Goal: Information Seeking & Learning: Learn about a topic

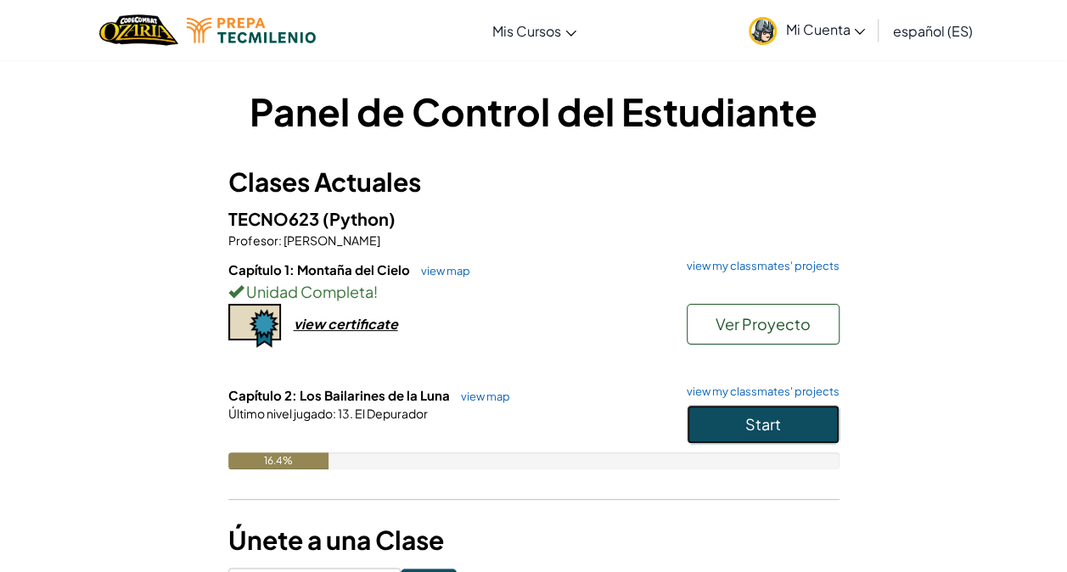
drag, startPoint x: 543, startPoint y: 397, endPoint x: 734, endPoint y: 439, distance: 195.5
click at [734, 439] on button "Start" at bounding box center [763, 424] width 153 height 39
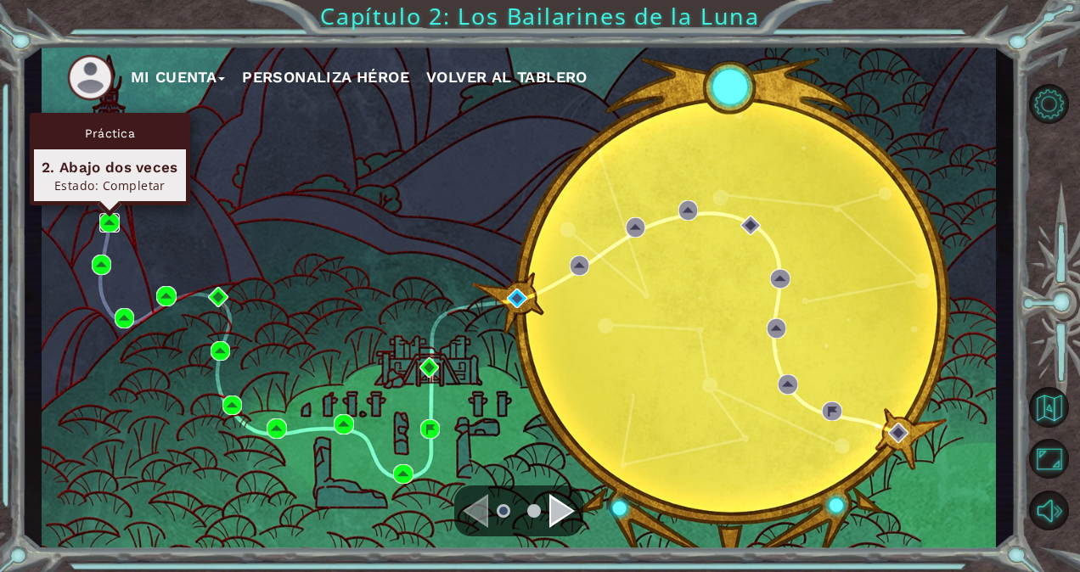
click at [112, 222] on img at bounding box center [109, 223] width 20 height 20
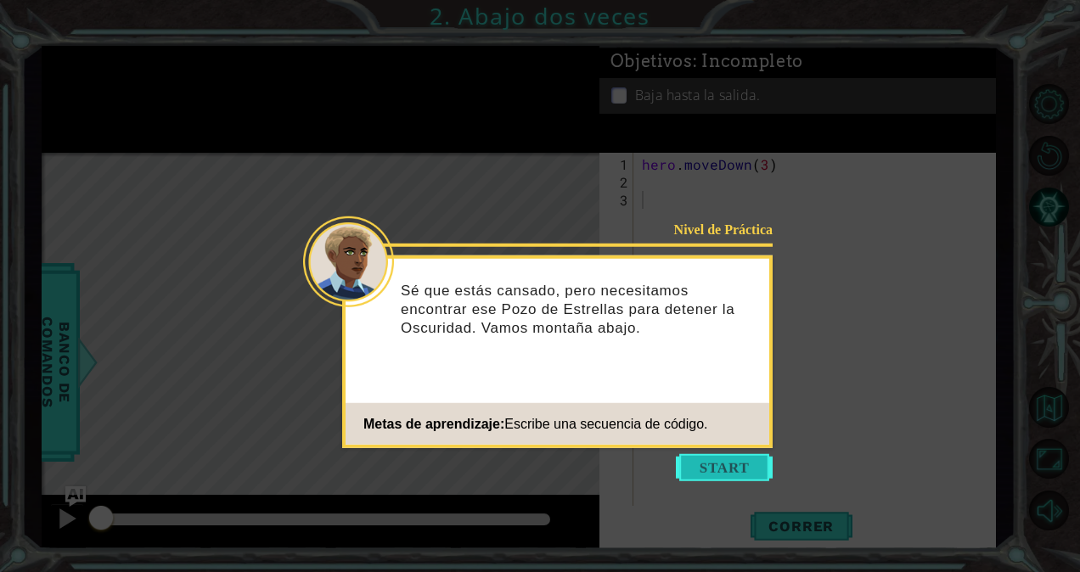
click at [708, 467] on button "Start" at bounding box center [724, 467] width 97 height 27
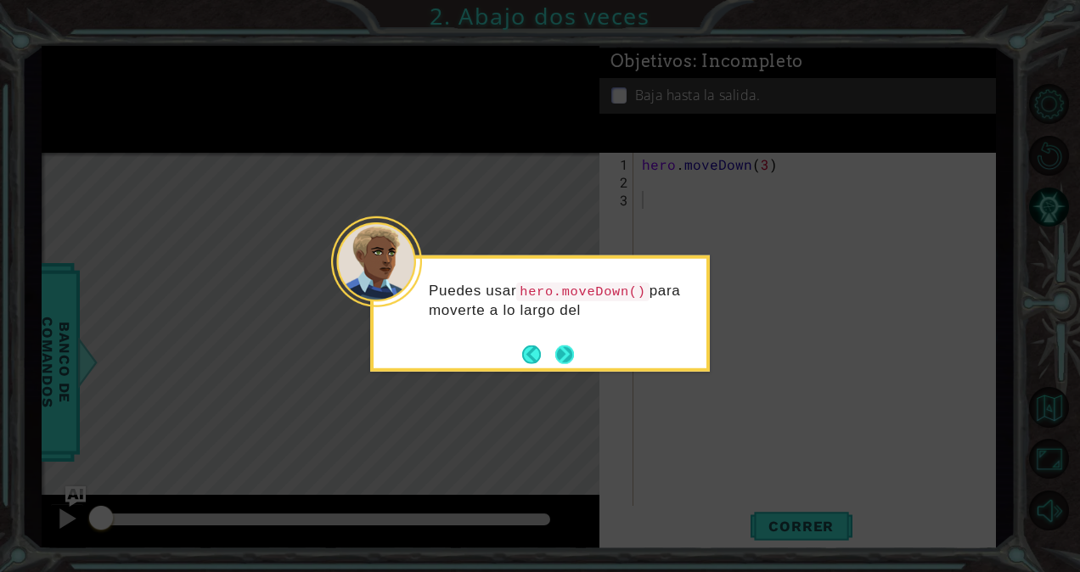
click at [569, 355] on button "Next" at bounding box center [564, 354] width 19 height 19
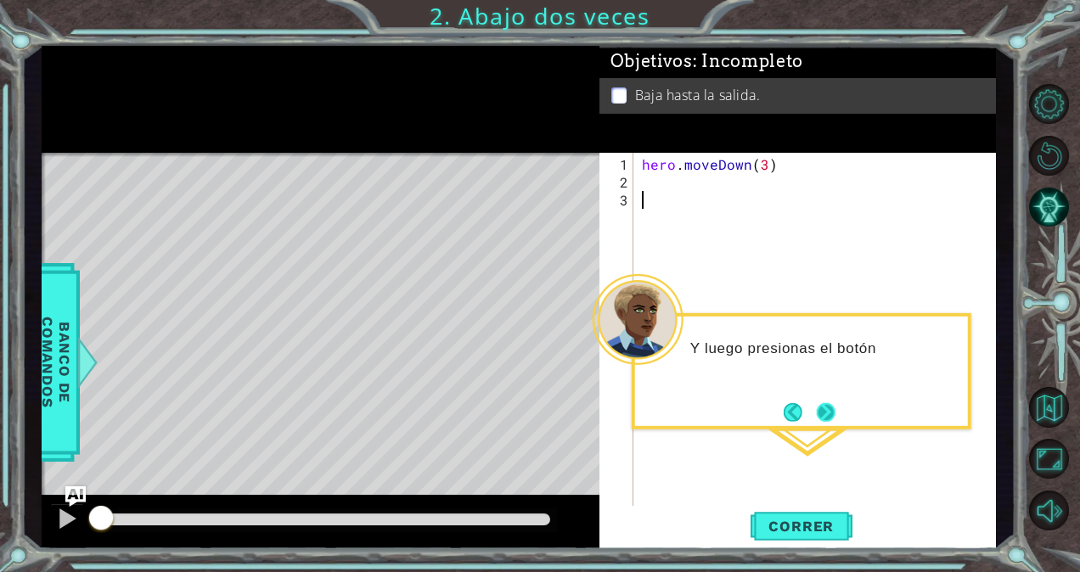
click at [836, 412] on button "Next" at bounding box center [826, 412] width 19 height 19
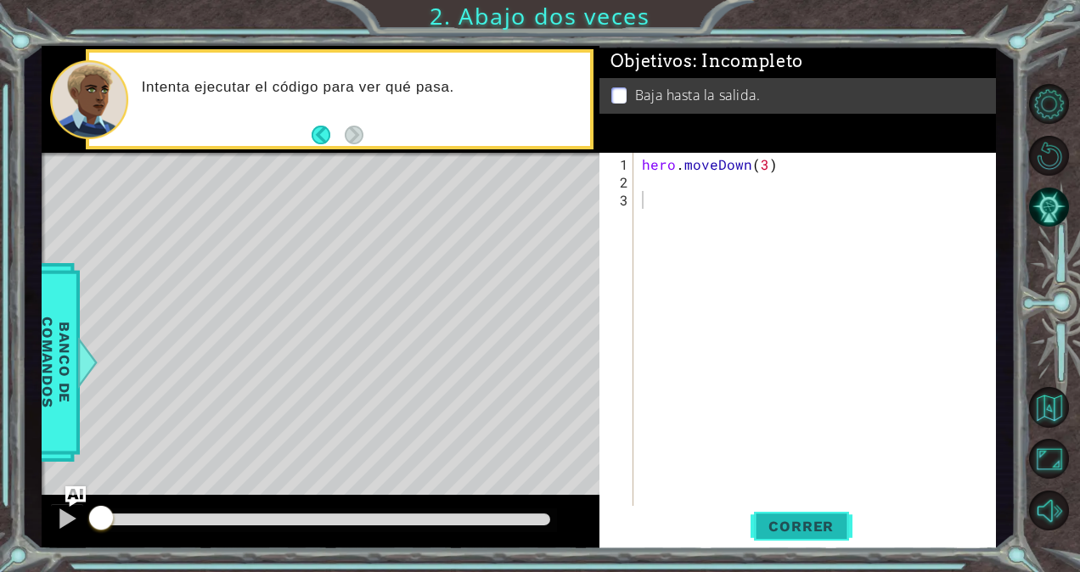
click at [787, 530] on span "Correr" at bounding box center [800, 526] width 99 height 17
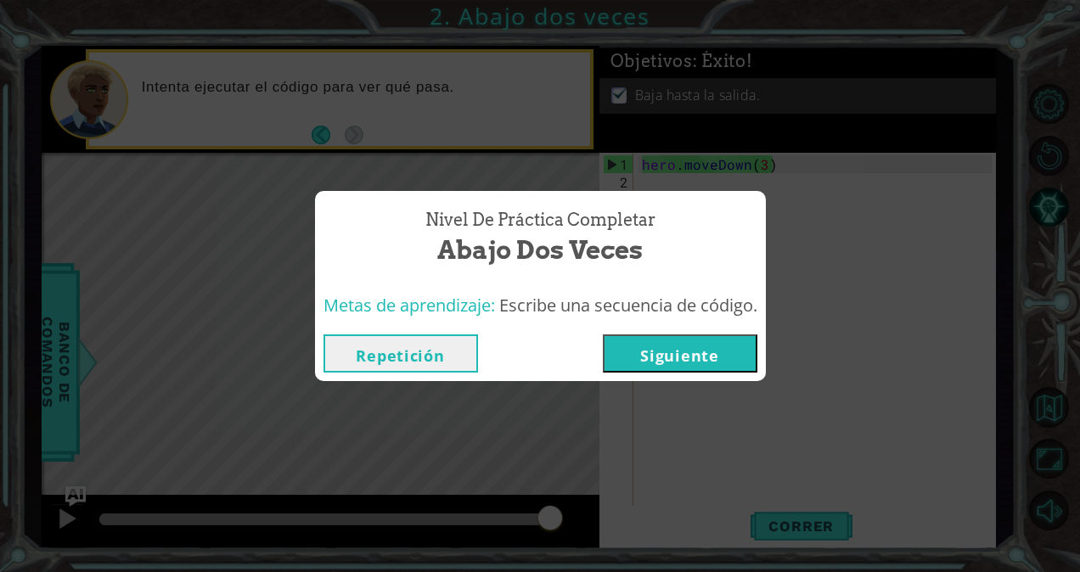
click at [666, 368] on button "Siguiente" at bounding box center [680, 354] width 155 height 38
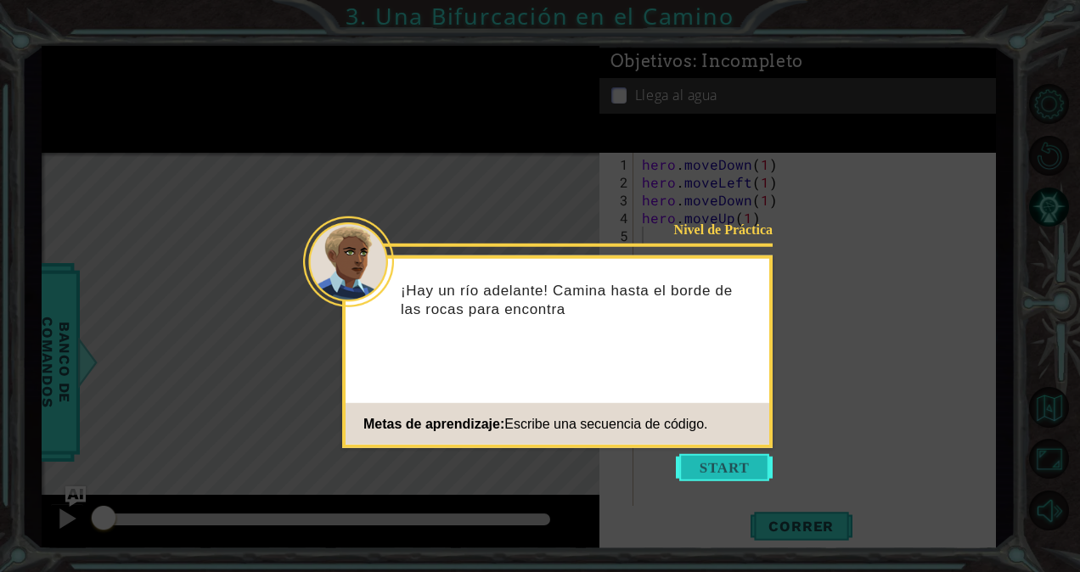
click at [706, 460] on button "Start" at bounding box center [724, 467] width 97 height 27
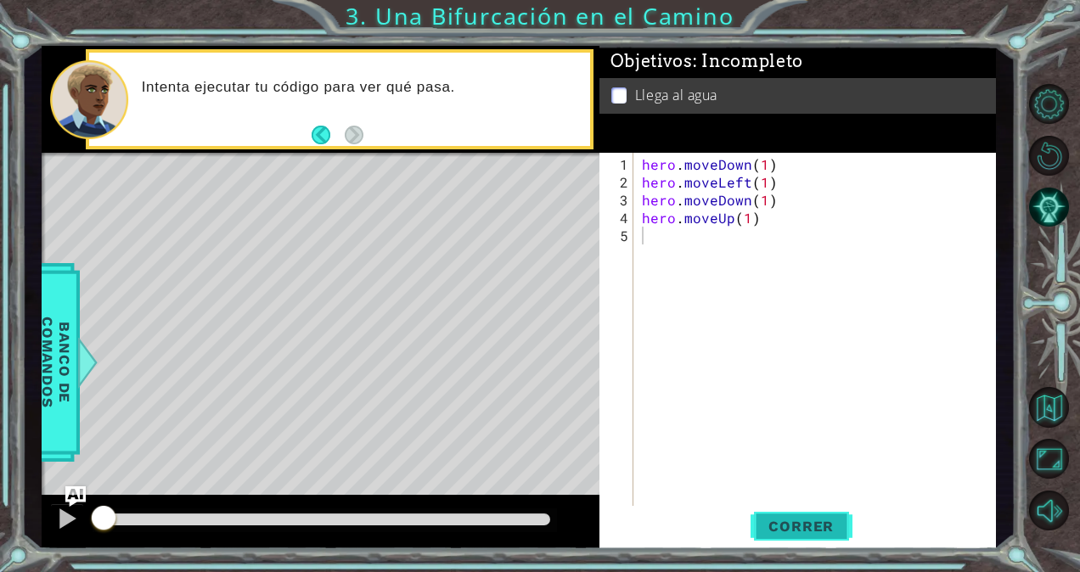
click at [788, 540] on button "Correr" at bounding box center [802, 526] width 102 height 40
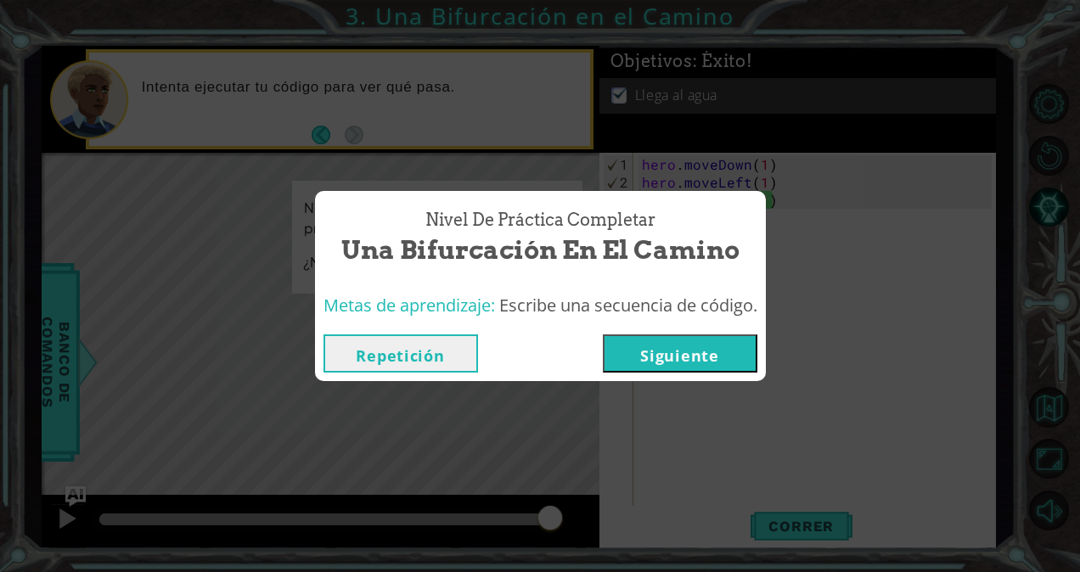
click at [642, 352] on button "Siguiente" at bounding box center [680, 354] width 155 height 38
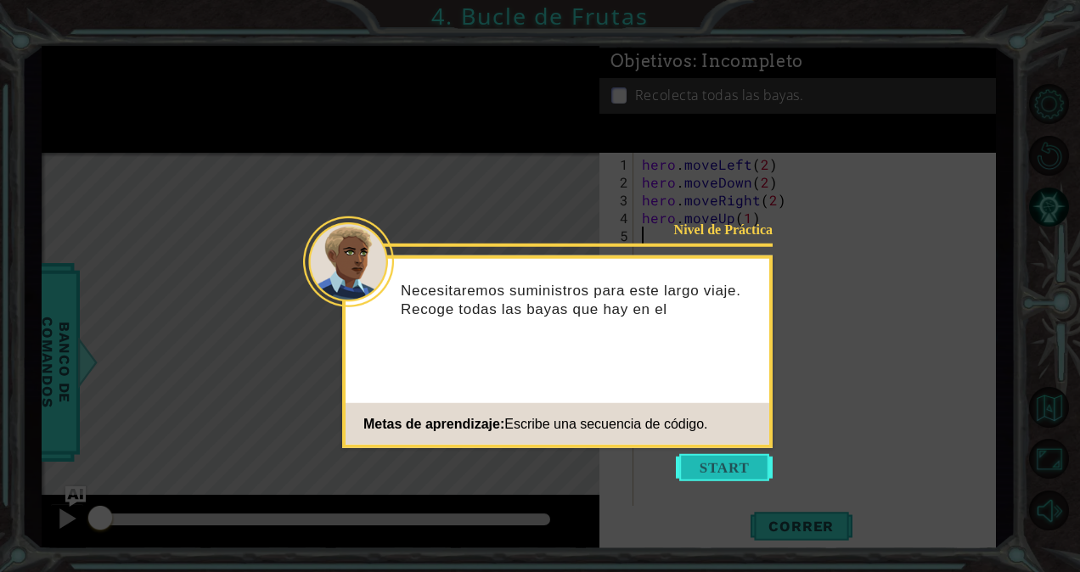
click at [741, 465] on button "Start" at bounding box center [724, 467] width 97 height 27
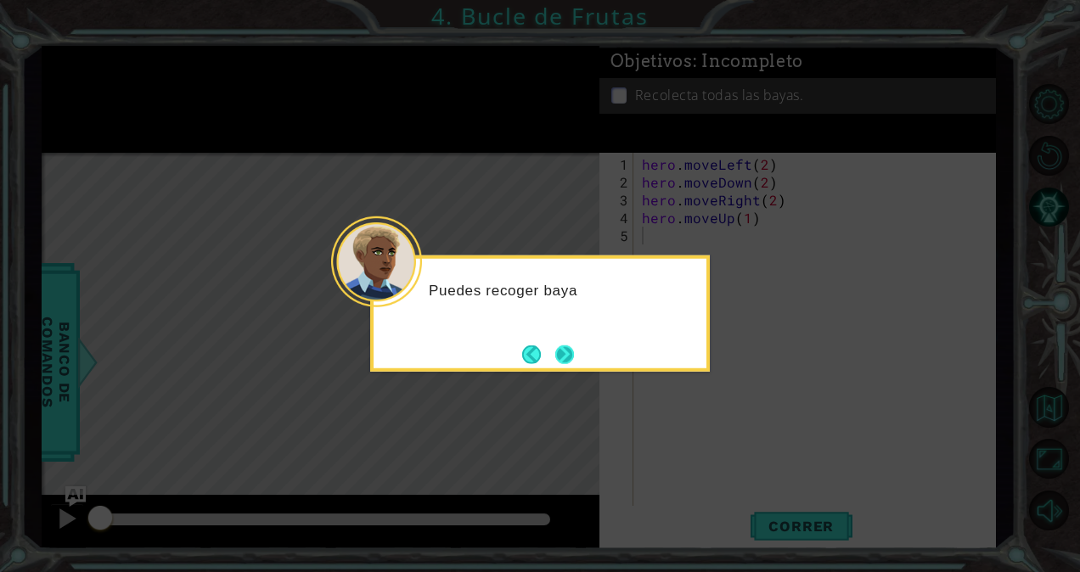
click at [559, 349] on button "Next" at bounding box center [564, 354] width 19 height 19
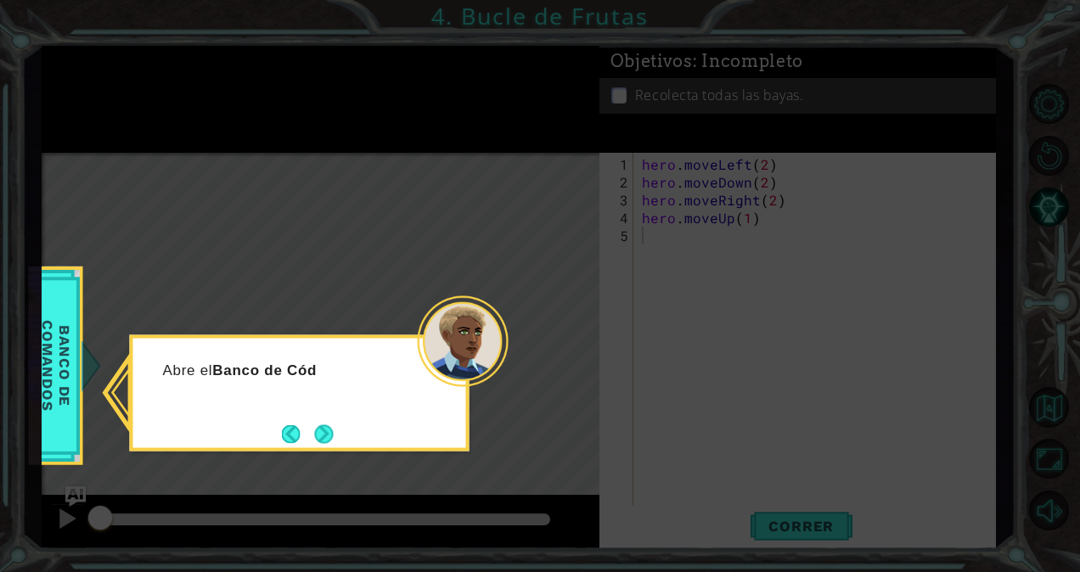
click at [304, 445] on footer at bounding box center [308, 433] width 52 height 25
click at [329, 435] on button "Next" at bounding box center [324, 435] width 20 height 20
click at [334, 428] on button "Next" at bounding box center [324, 434] width 19 height 19
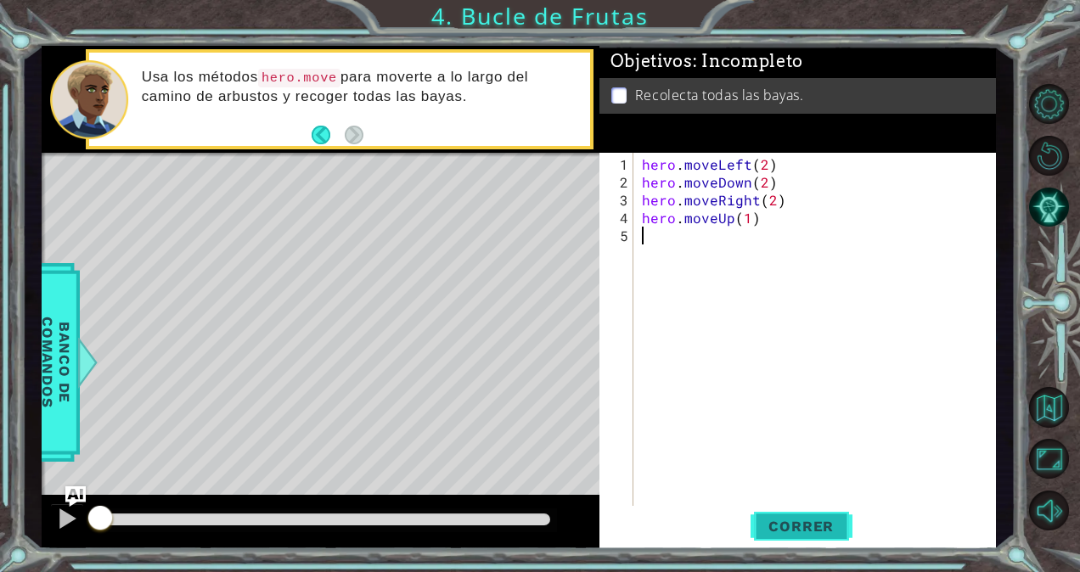
click at [809, 526] on span "Correr" at bounding box center [800, 526] width 99 height 17
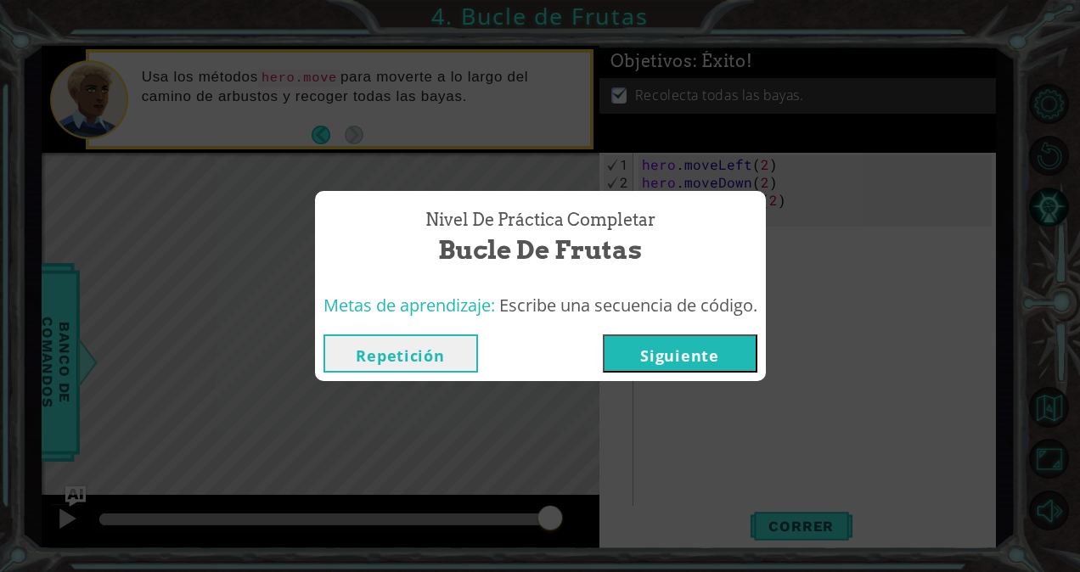
click at [704, 349] on button "Siguiente" at bounding box center [680, 354] width 155 height 38
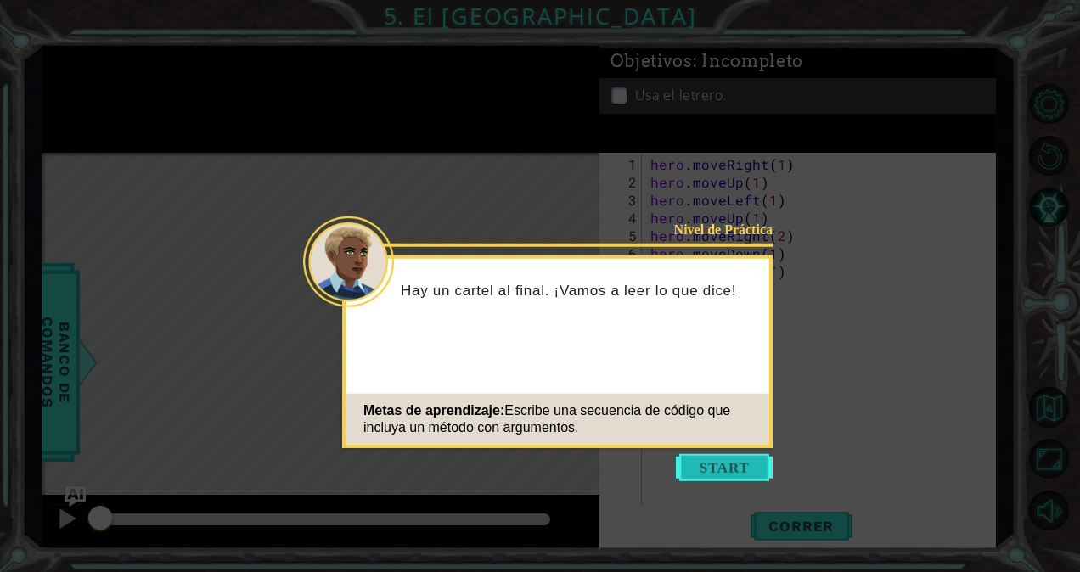
click at [715, 474] on button "Start" at bounding box center [724, 467] width 97 height 27
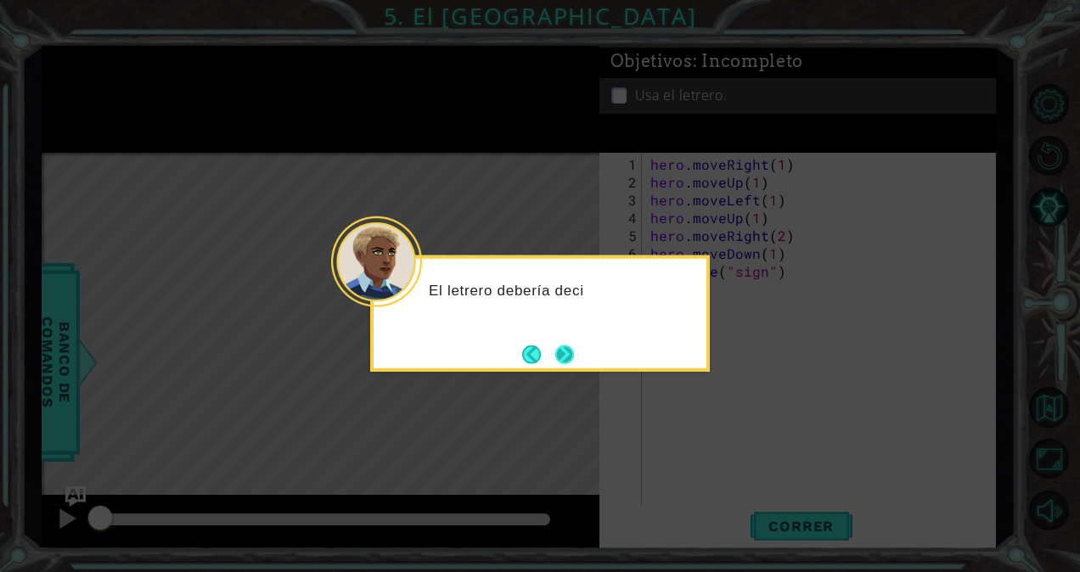
click at [560, 353] on button "Next" at bounding box center [564, 354] width 19 height 19
click at [559, 350] on button "Next" at bounding box center [564, 354] width 19 height 19
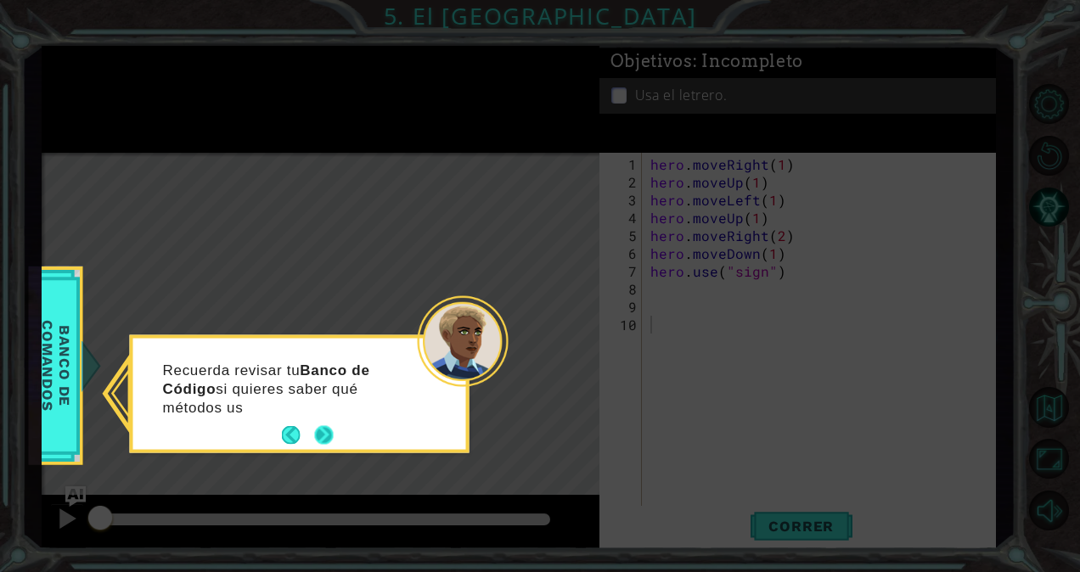
click at [329, 426] on button "Next" at bounding box center [324, 435] width 19 height 19
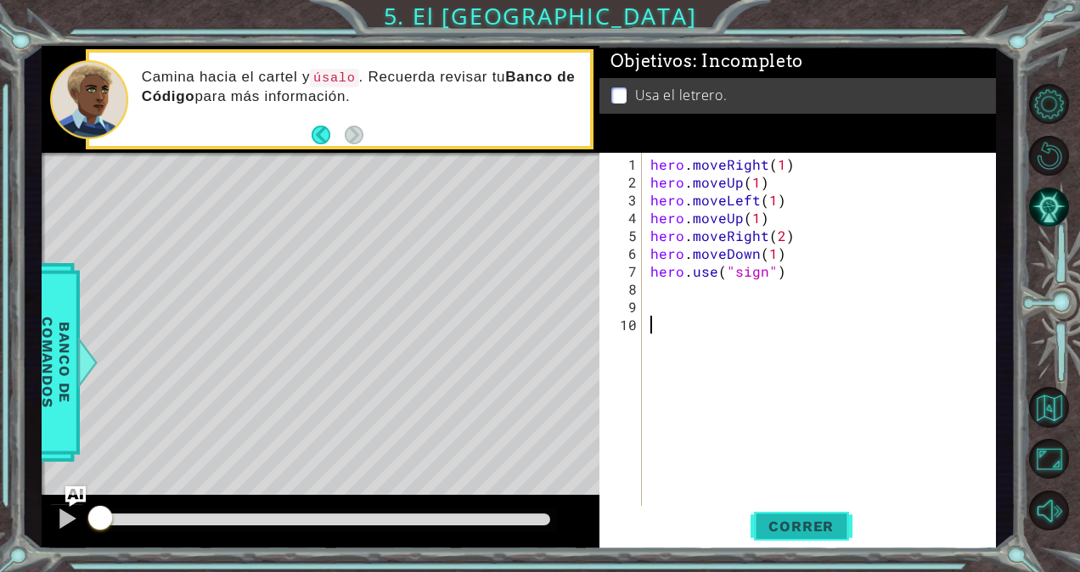
click at [819, 538] on button "Correr" at bounding box center [802, 526] width 102 height 40
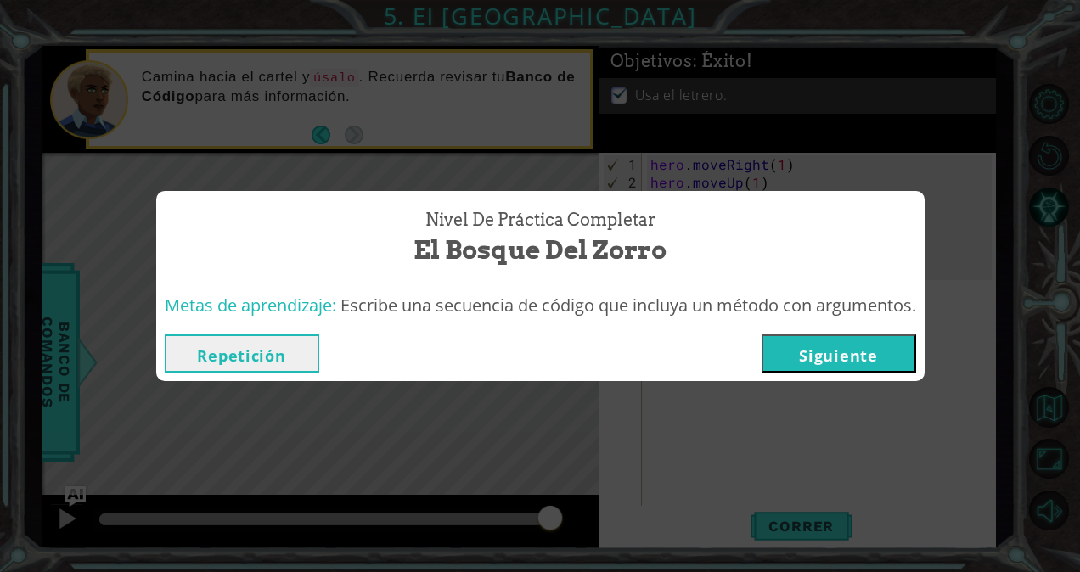
click at [852, 339] on button "Siguiente" at bounding box center [839, 354] width 155 height 38
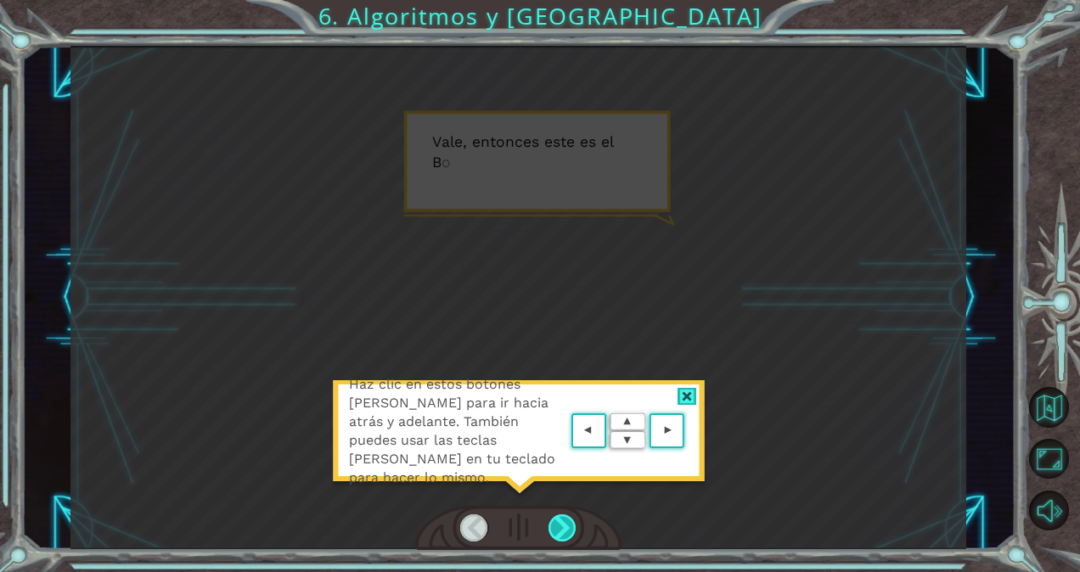
click at [570, 521] on div at bounding box center [563, 528] width 28 height 27
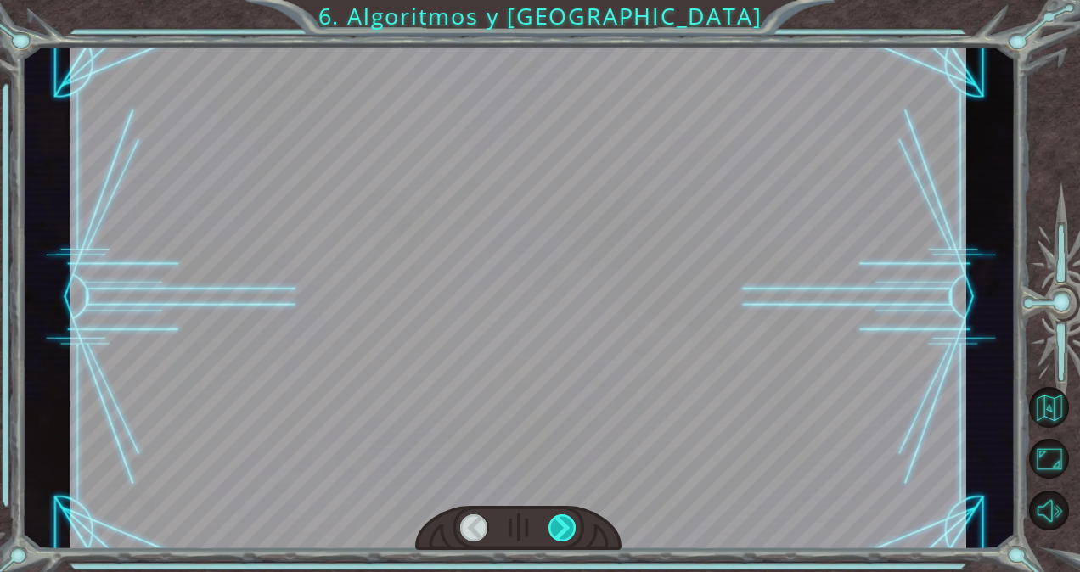
click at [570, 521] on div at bounding box center [563, 528] width 28 height 27
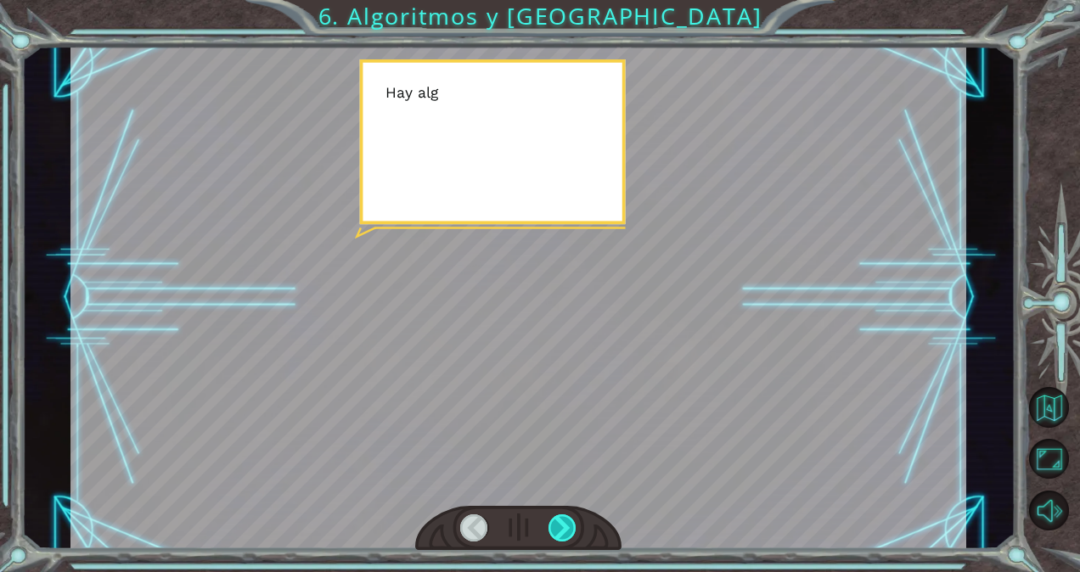
click at [570, 521] on div at bounding box center [563, 528] width 28 height 27
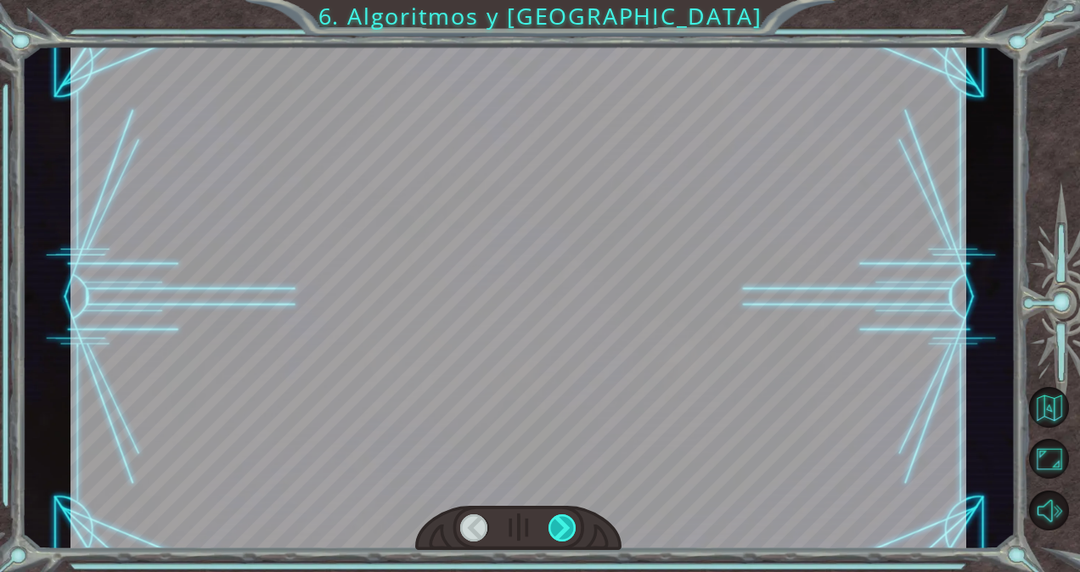
click at [570, 521] on div at bounding box center [563, 528] width 28 height 27
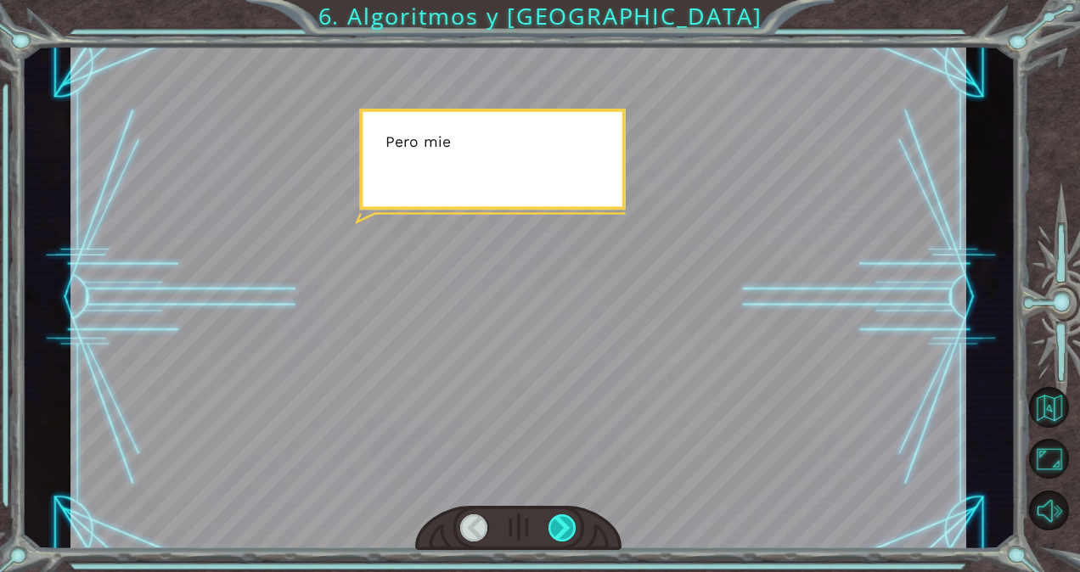
click at [570, 521] on div at bounding box center [563, 528] width 28 height 27
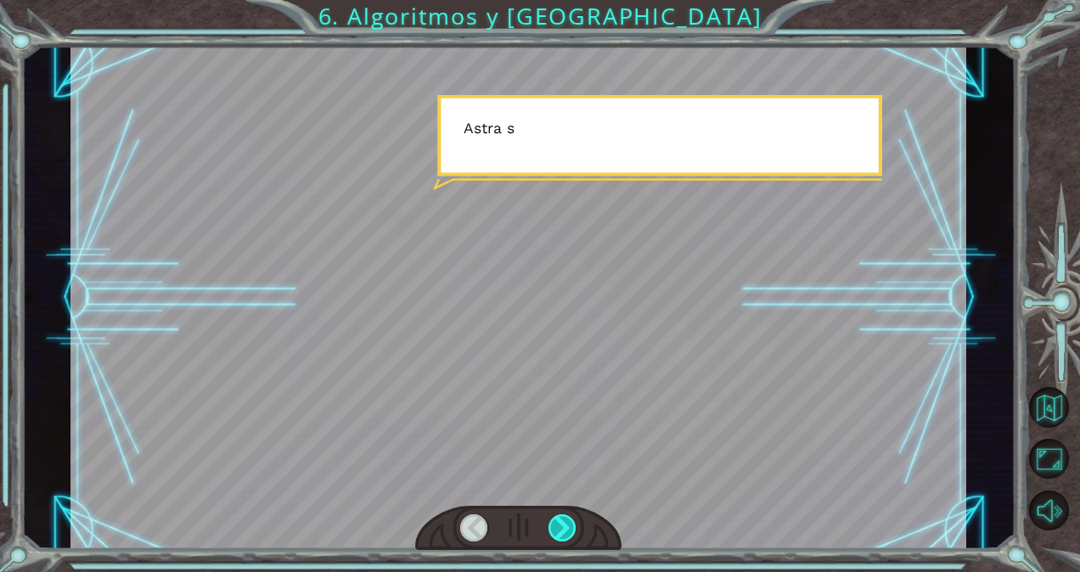
click at [570, 521] on div at bounding box center [563, 528] width 28 height 27
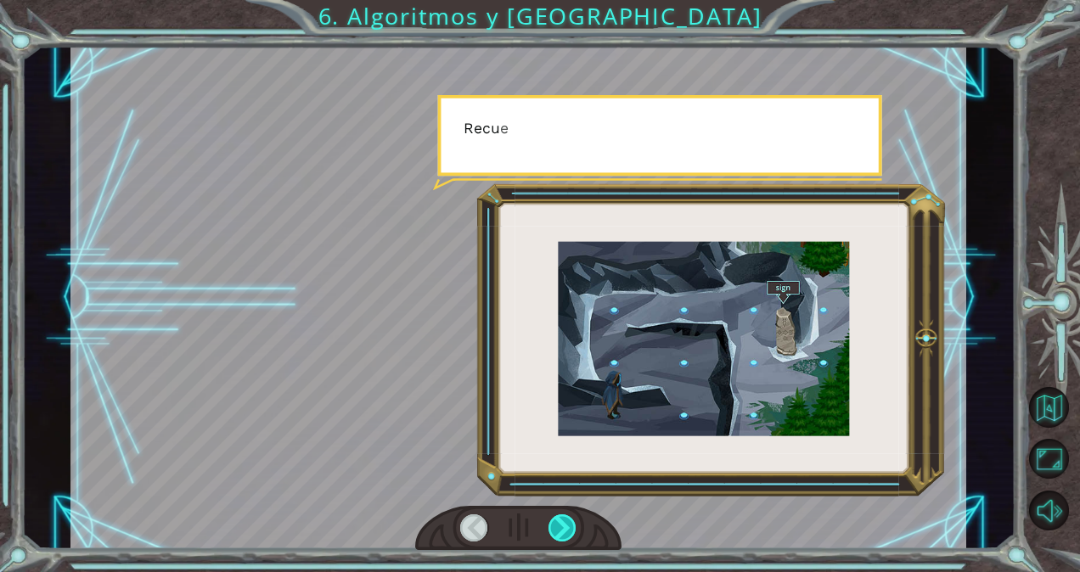
click at [570, 521] on div at bounding box center [563, 528] width 28 height 27
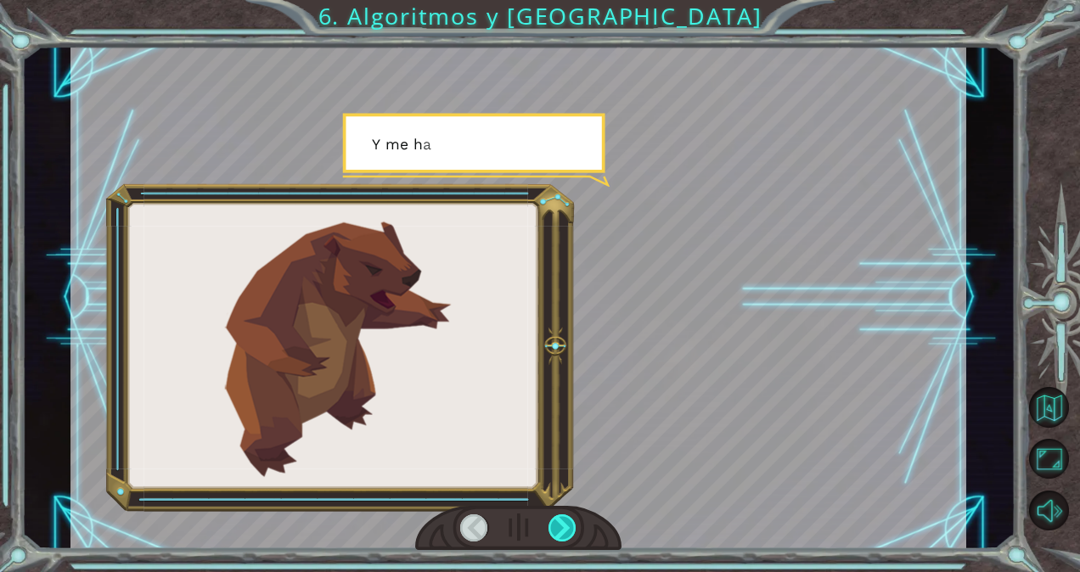
click at [570, 521] on div at bounding box center [563, 528] width 28 height 27
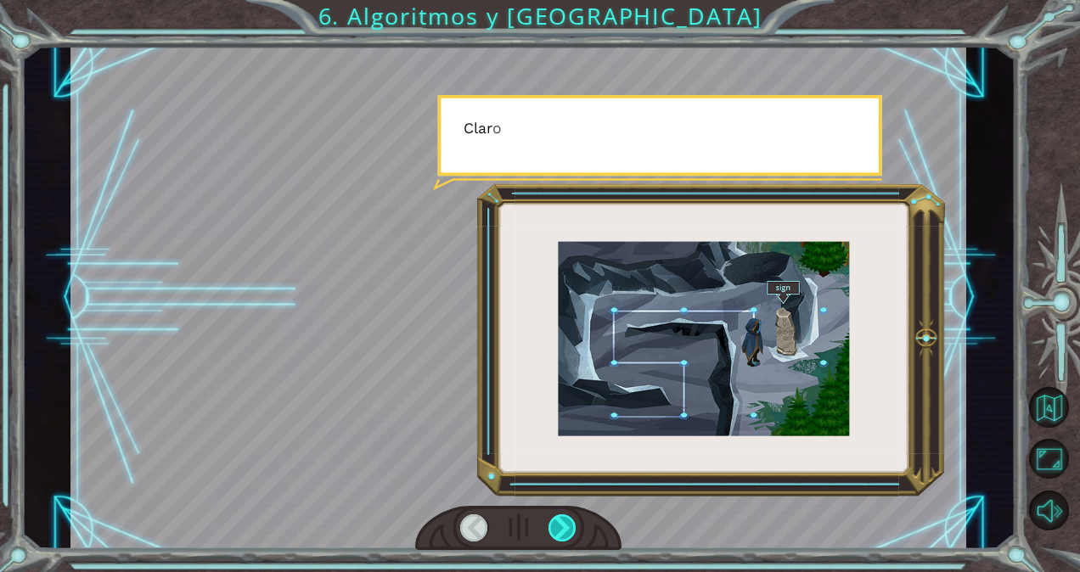
click at [570, 521] on div at bounding box center [563, 528] width 28 height 27
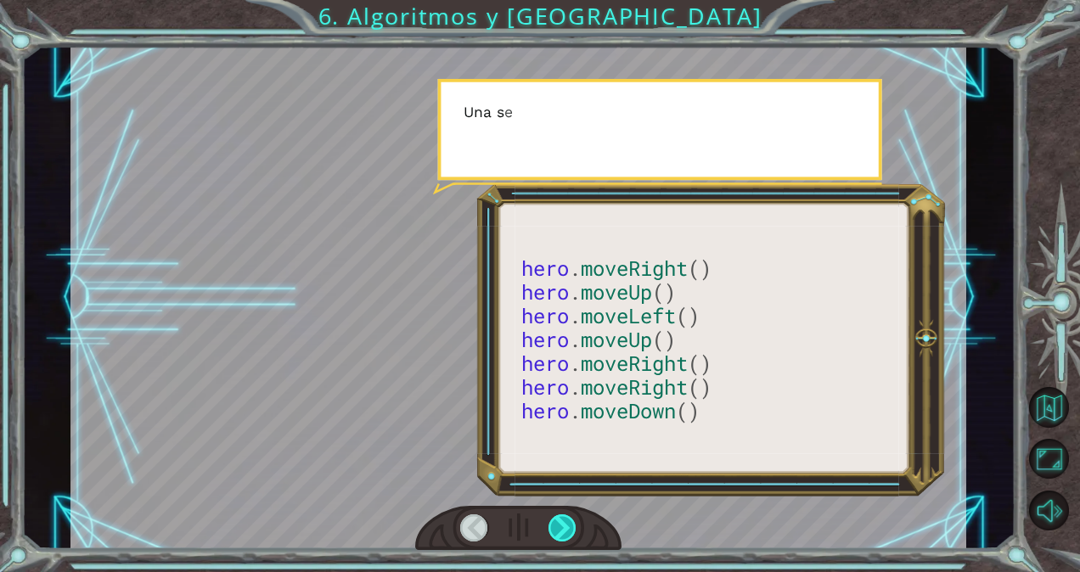
click at [570, 521] on div at bounding box center [563, 528] width 28 height 27
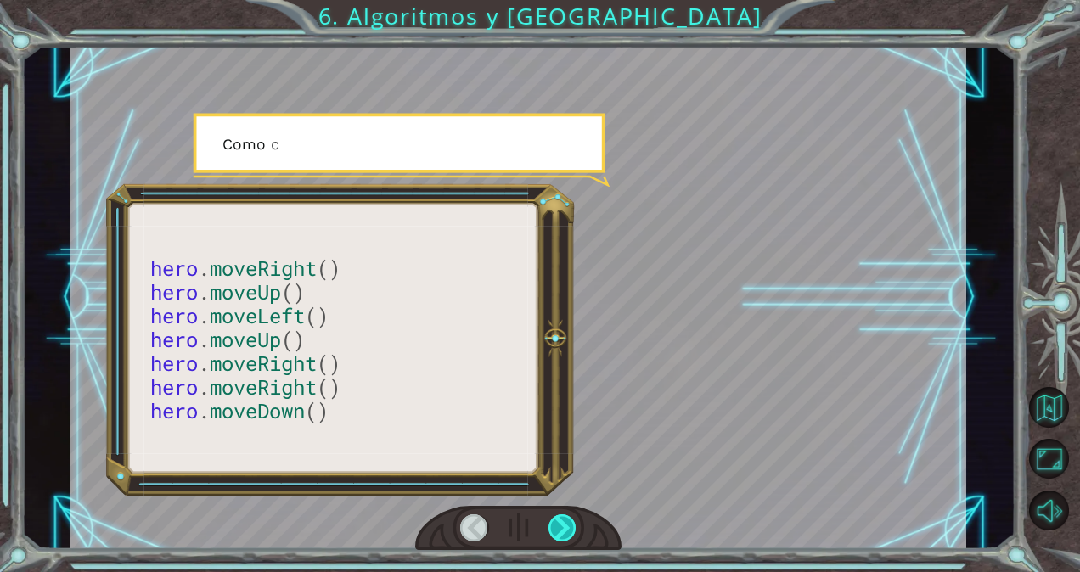
click at [570, 521] on div at bounding box center [563, 528] width 28 height 27
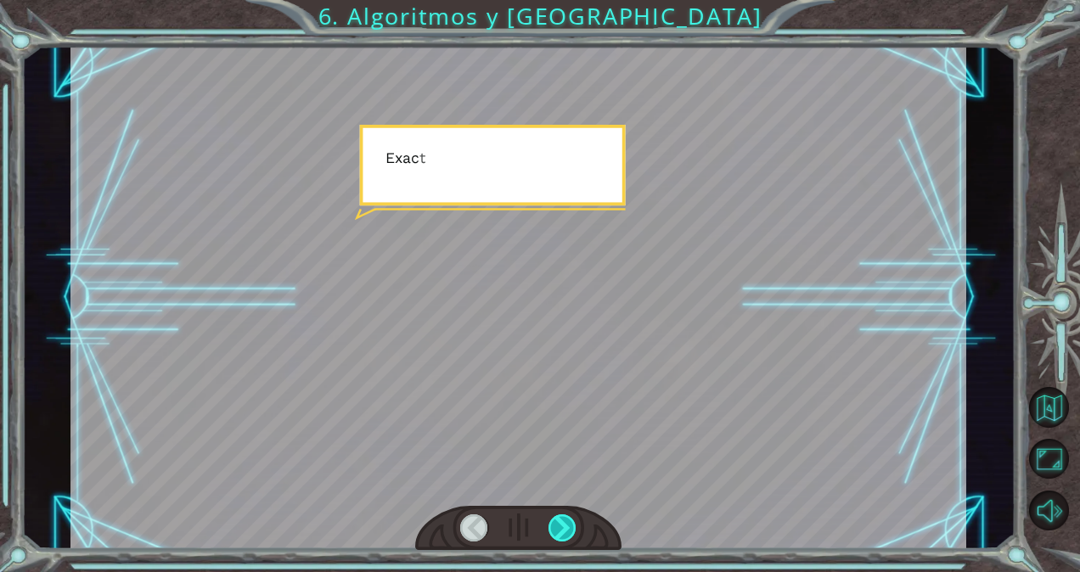
click at [570, 521] on div at bounding box center [563, 528] width 28 height 27
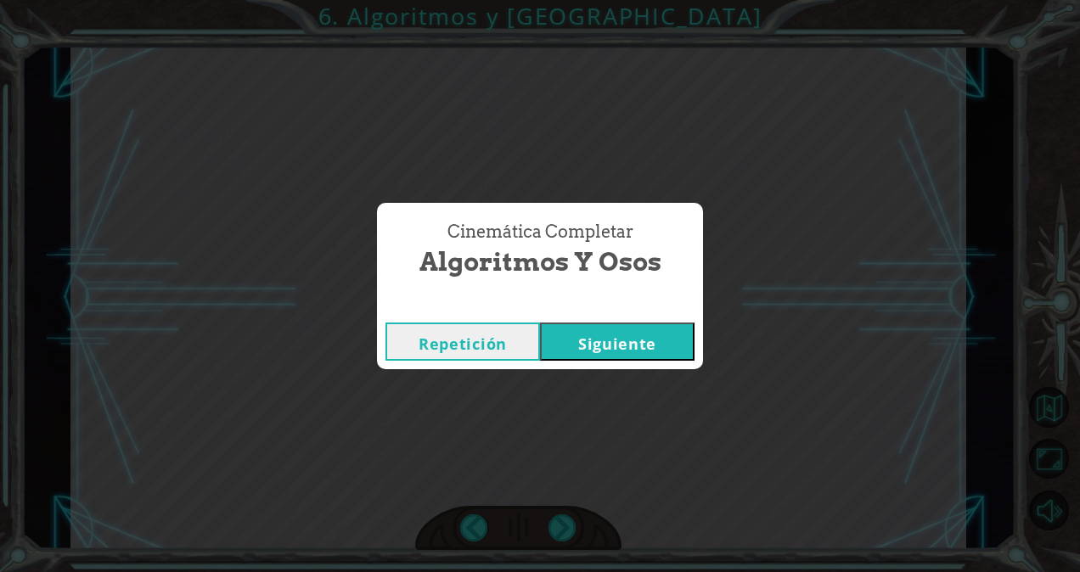
click at [627, 354] on button "Siguiente" at bounding box center [617, 342] width 155 height 38
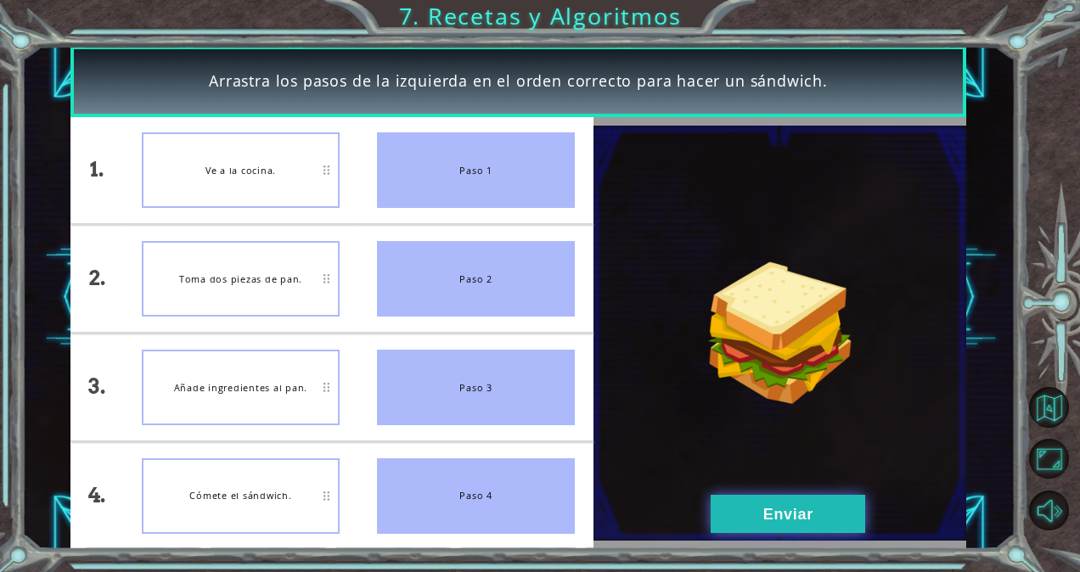
click at [766, 502] on button "Enviar" at bounding box center [788, 514] width 155 height 38
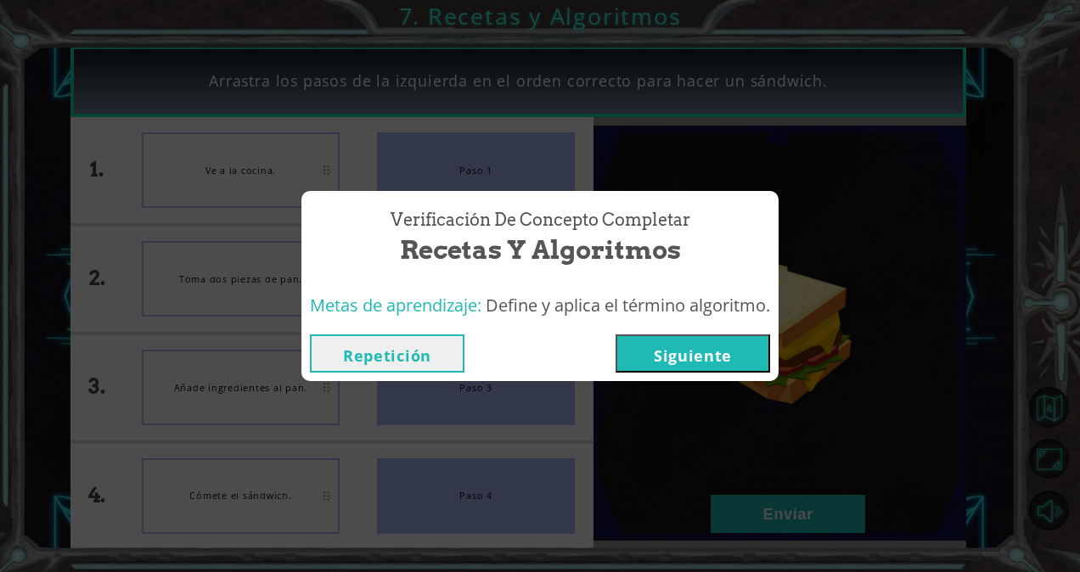
click at [644, 340] on button "Siguiente" at bounding box center [693, 354] width 155 height 38
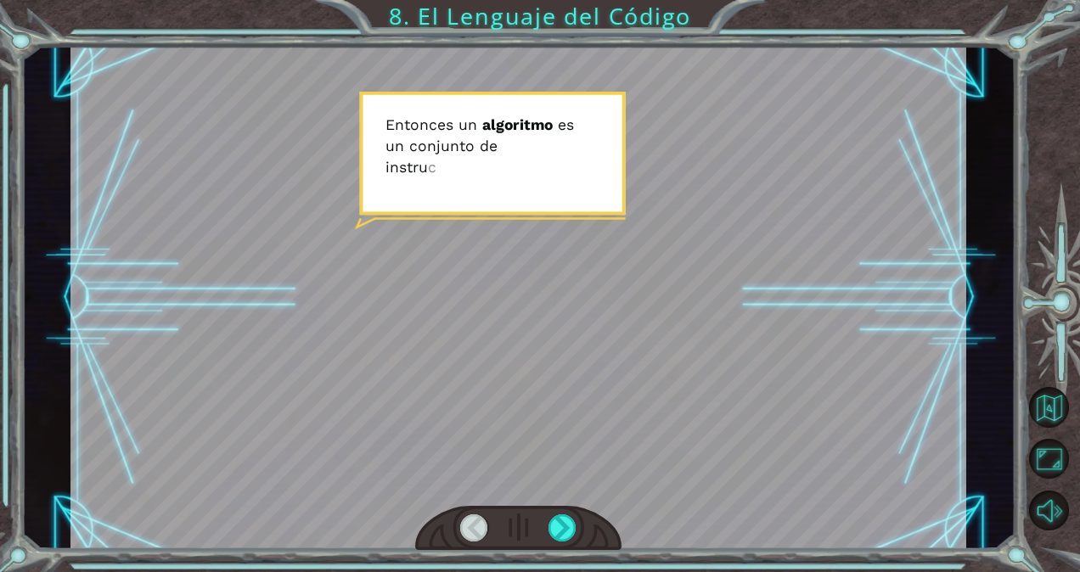
click at [542, 521] on div at bounding box center [518, 528] width 206 height 45
click at [549, 515] on div at bounding box center [563, 528] width 28 height 27
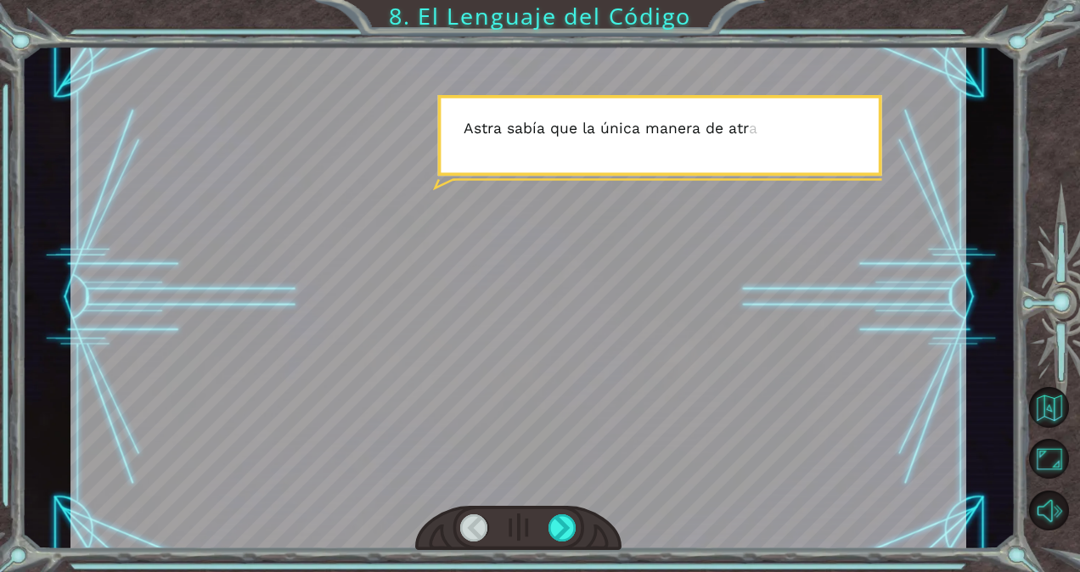
click at [559, 511] on div at bounding box center [518, 528] width 206 height 45
click at [577, 527] on div at bounding box center [518, 528] width 206 height 45
click at [543, 525] on div at bounding box center [518, 528] width 206 height 45
click at [560, 523] on div at bounding box center [563, 528] width 28 height 27
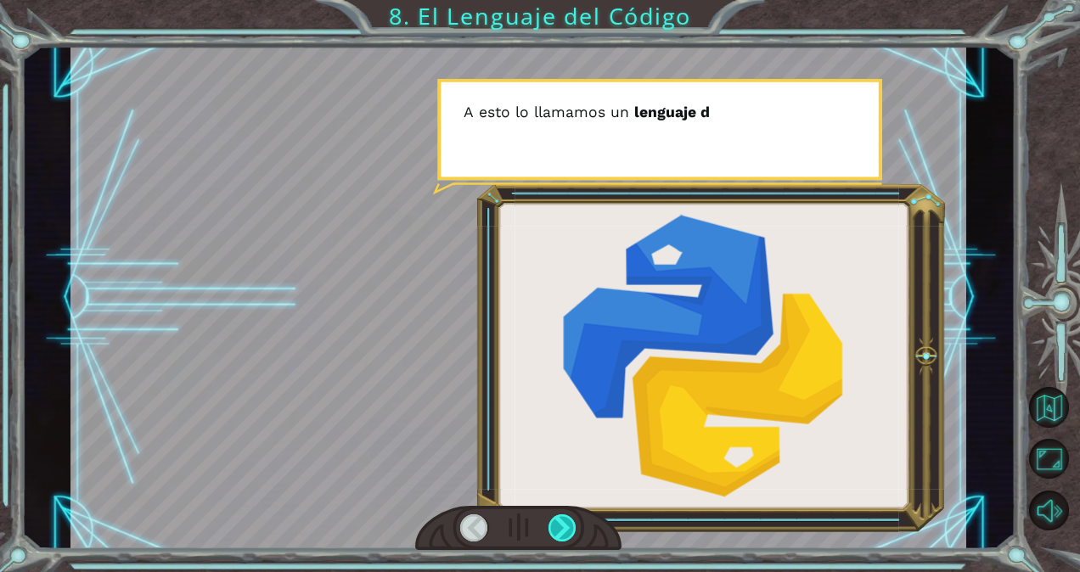
click at [560, 520] on div at bounding box center [563, 528] width 28 height 27
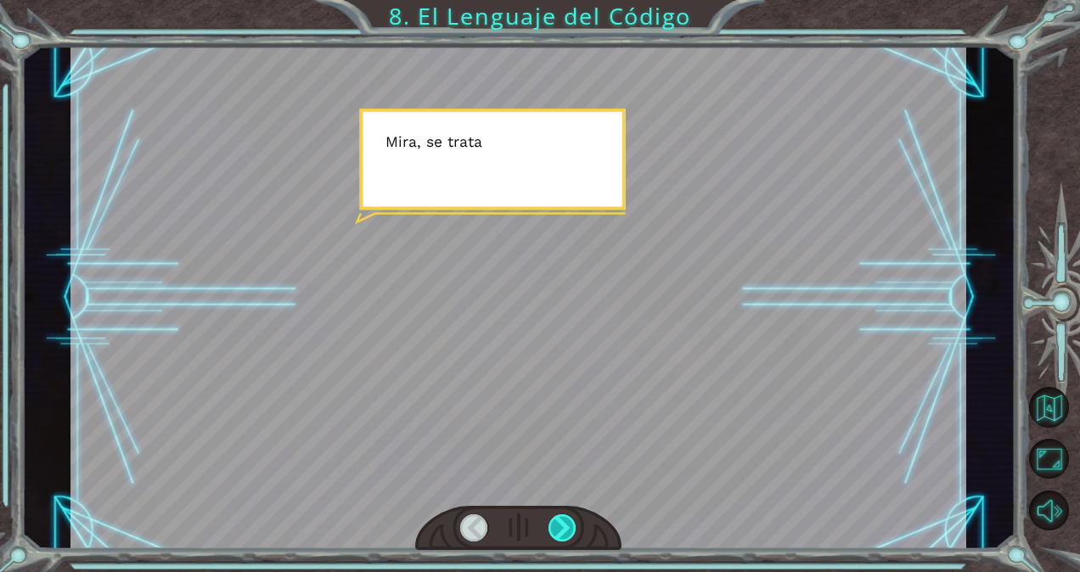
click at [560, 520] on div at bounding box center [563, 528] width 28 height 27
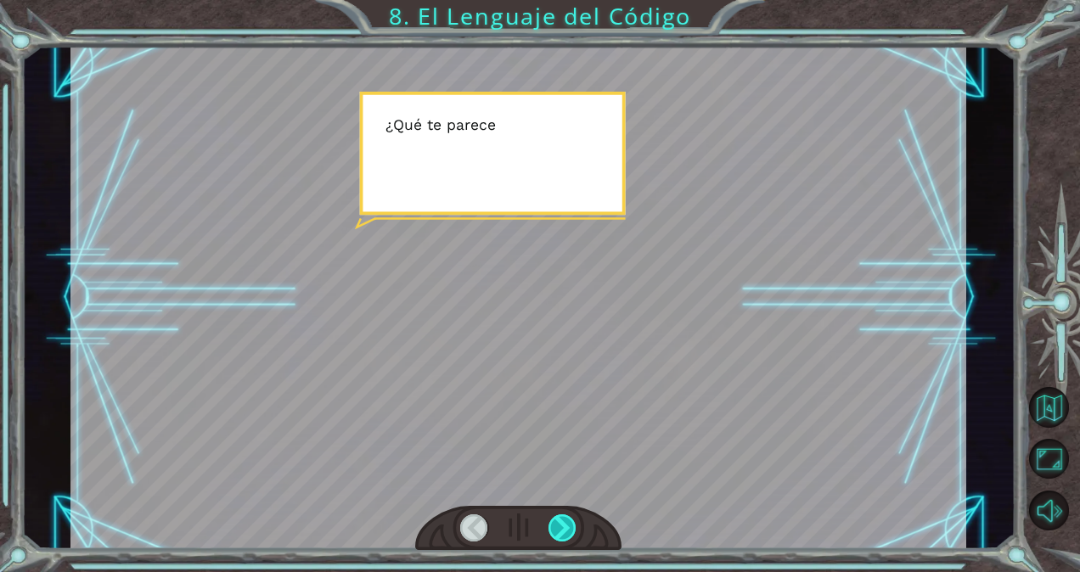
click at [560, 520] on div at bounding box center [563, 528] width 28 height 27
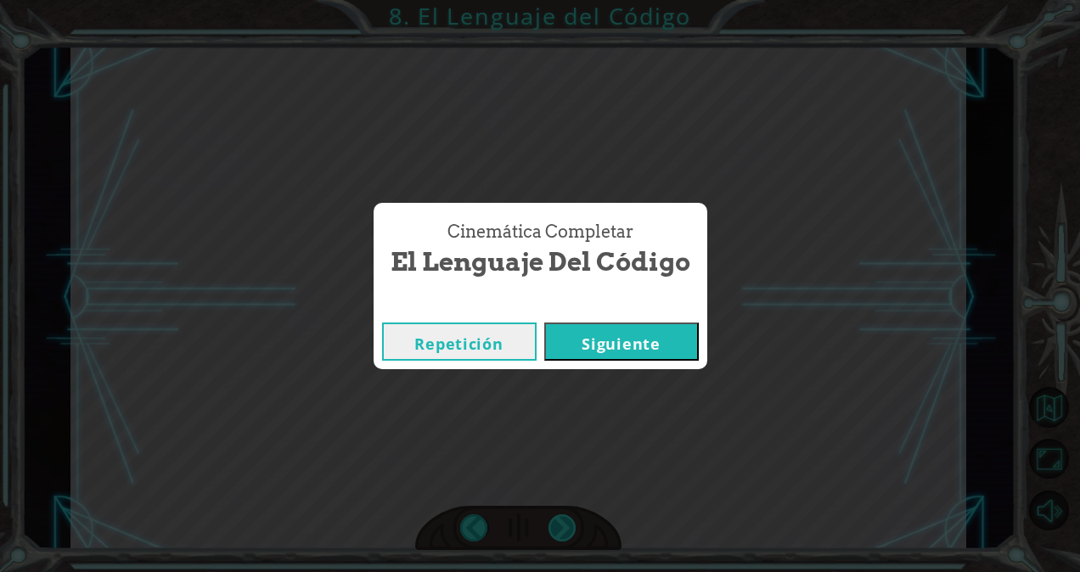
click at [560, 520] on div "Cinemática Completar El Lenguaje del Código Repetición [GEOGRAPHIC_DATA]" at bounding box center [540, 286] width 1080 height 572
drag, startPoint x: 560, startPoint y: 520, endPoint x: 637, endPoint y: 342, distance: 193.2
click at [637, 342] on button "Siguiente" at bounding box center [621, 342] width 155 height 38
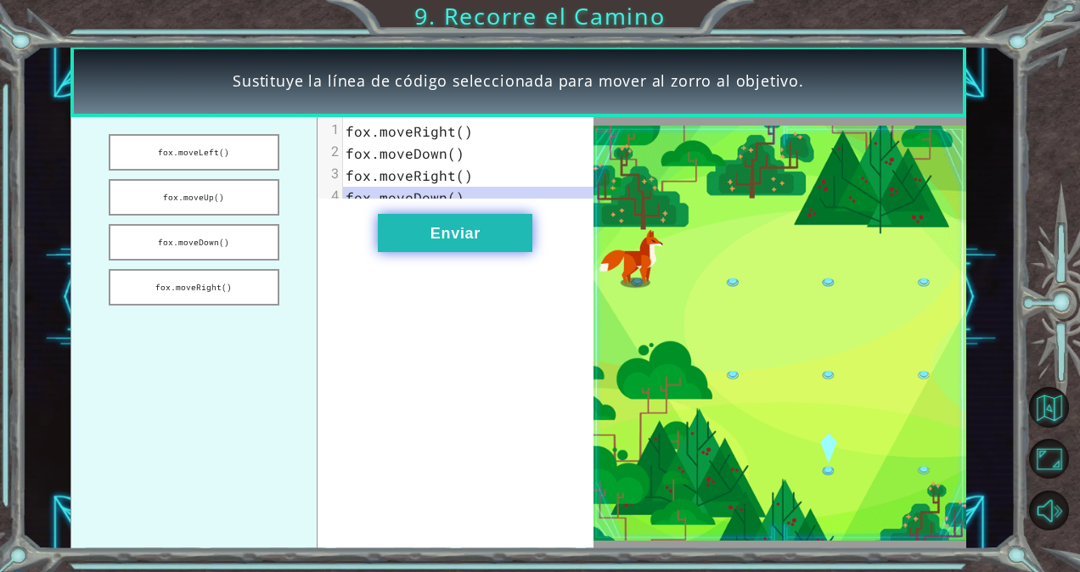
click at [451, 238] on button "Enviar" at bounding box center [455, 233] width 155 height 38
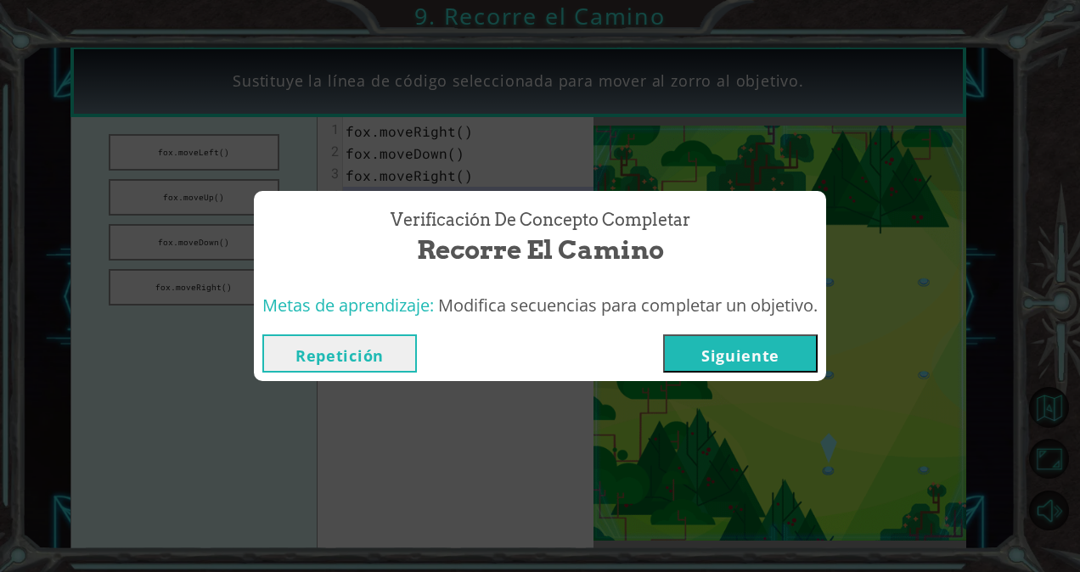
click at [725, 346] on button "Siguiente" at bounding box center [740, 354] width 155 height 38
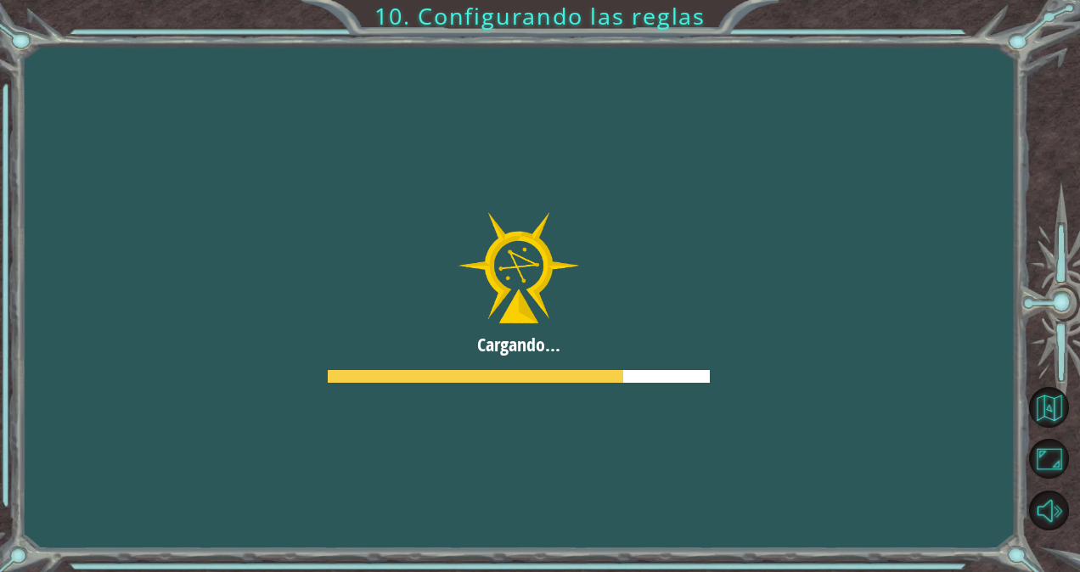
click at [598, 355] on div at bounding box center [519, 297] width 1160 height 652
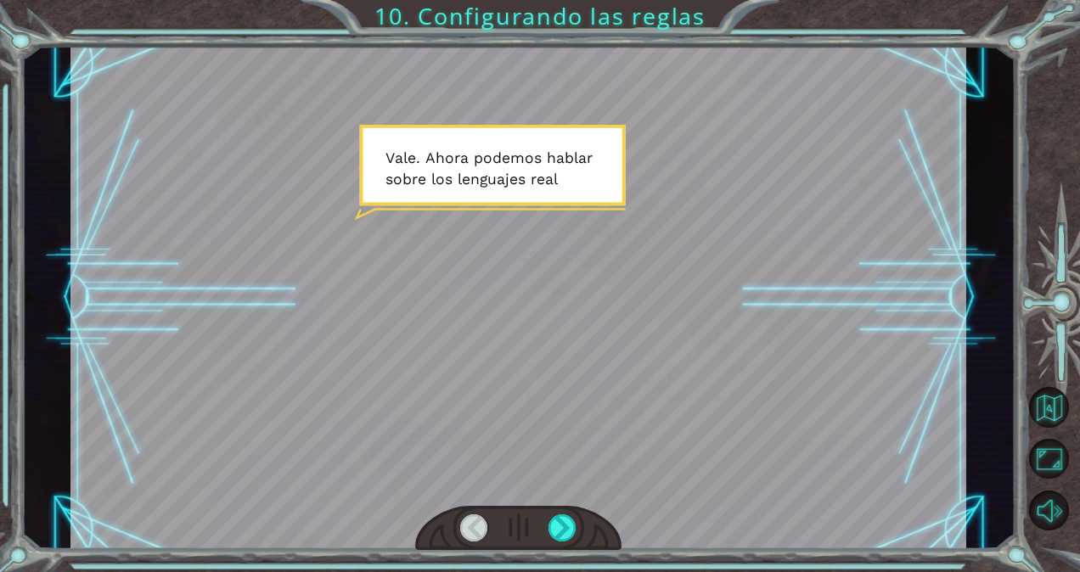
click at [581, 515] on div at bounding box center [518, 528] width 206 height 45
click at [576, 519] on div at bounding box center [563, 528] width 28 height 27
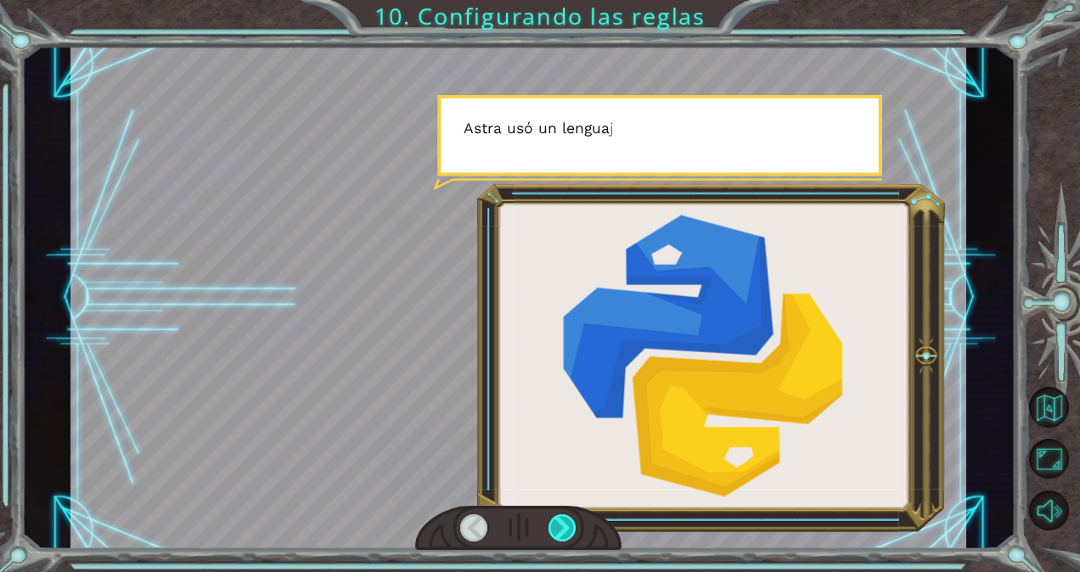
click at [564, 527] on div at bounding box center [563, 528] width 28 height 27
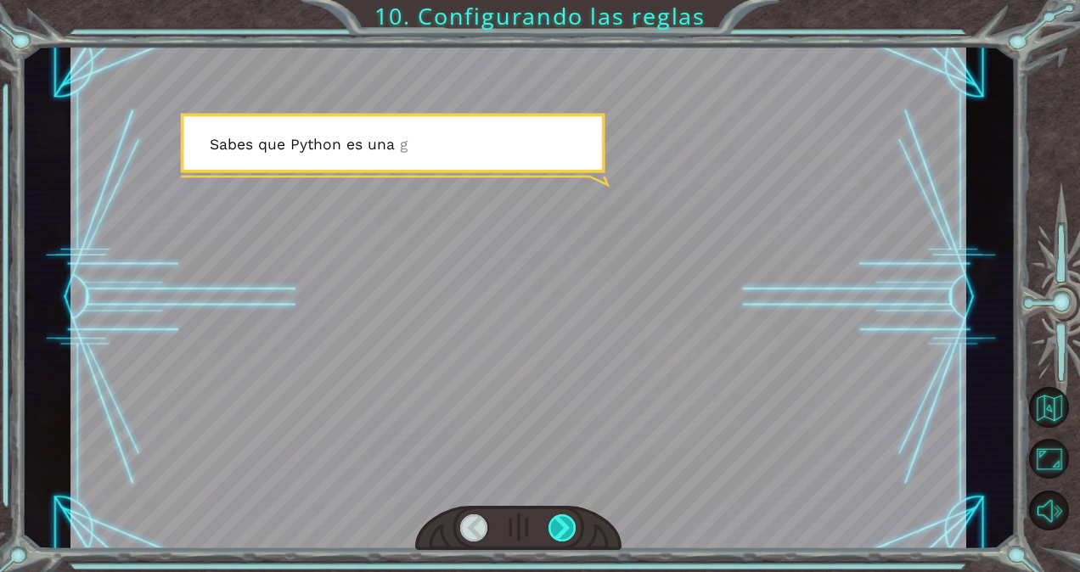
click at [564, 527] on div at bounding box center [563, 528] width 28 height 27
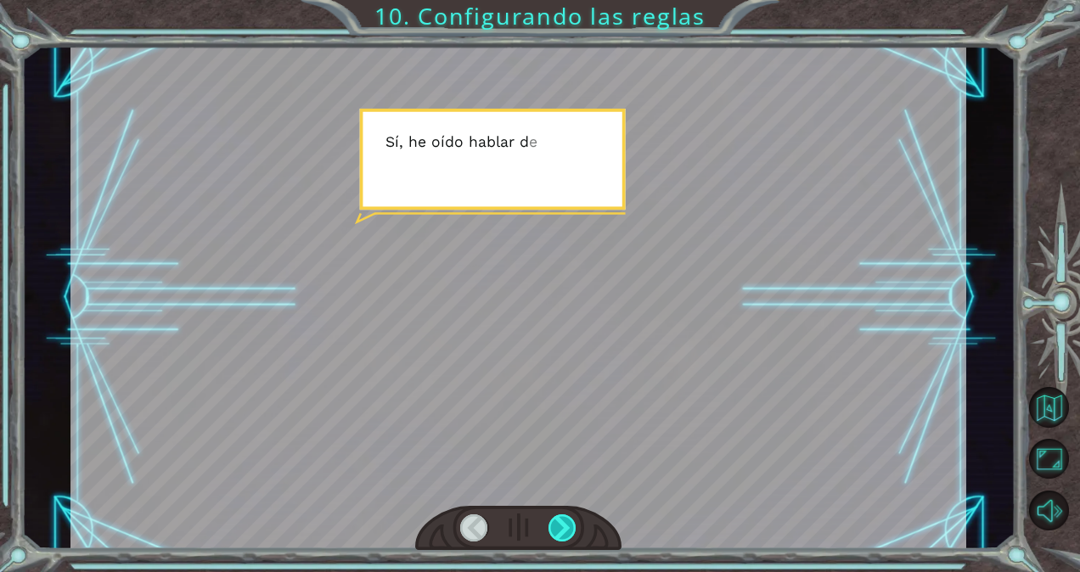
click at [564, 527] on div at bounding box center [563, 528] width 28 height 27
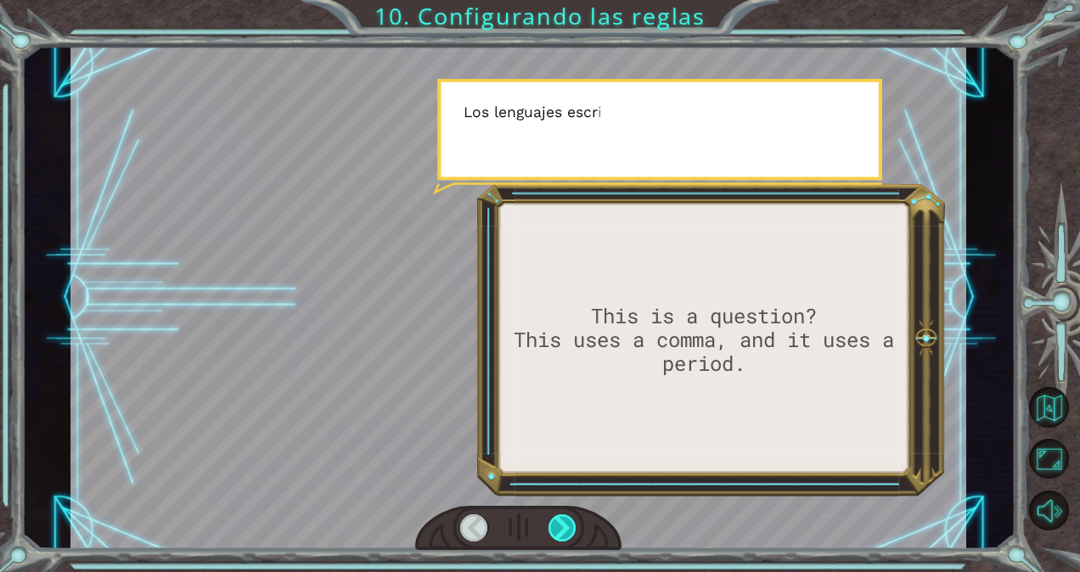
click at [564, 527] on div at bounding box center [563, 528] width 28 height 27
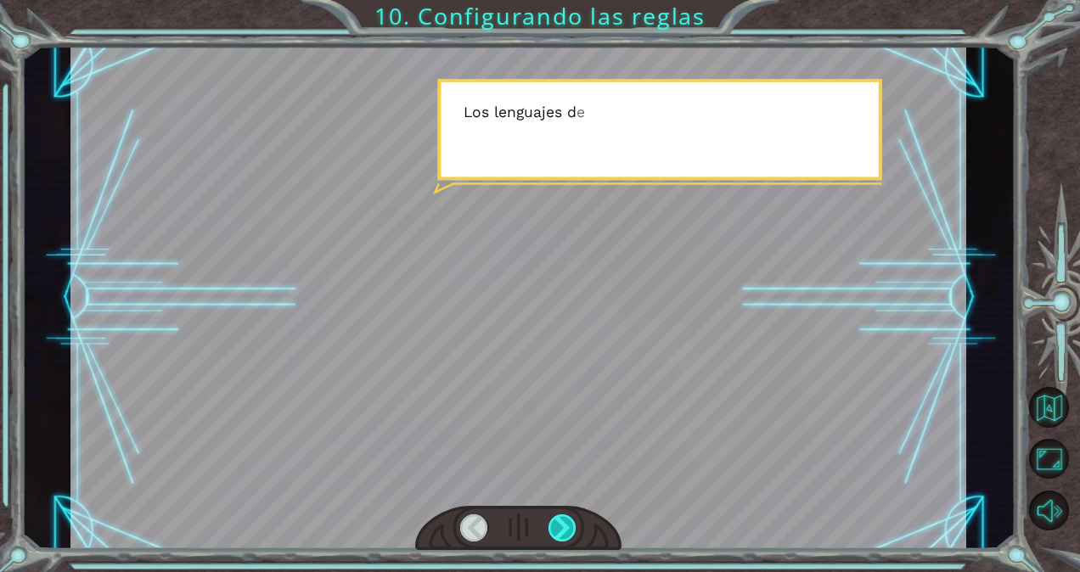
click at [564, 527] on div at bounding box center [563, 528] width 28 height 27
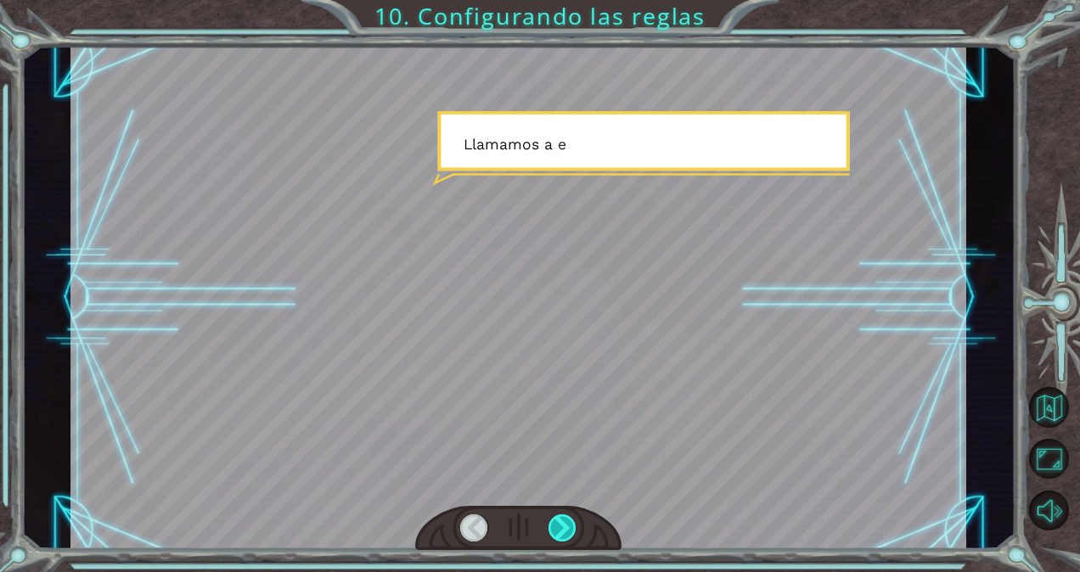
click at [564, 527] on div at bounding box center [563, 528] width 28 height 27
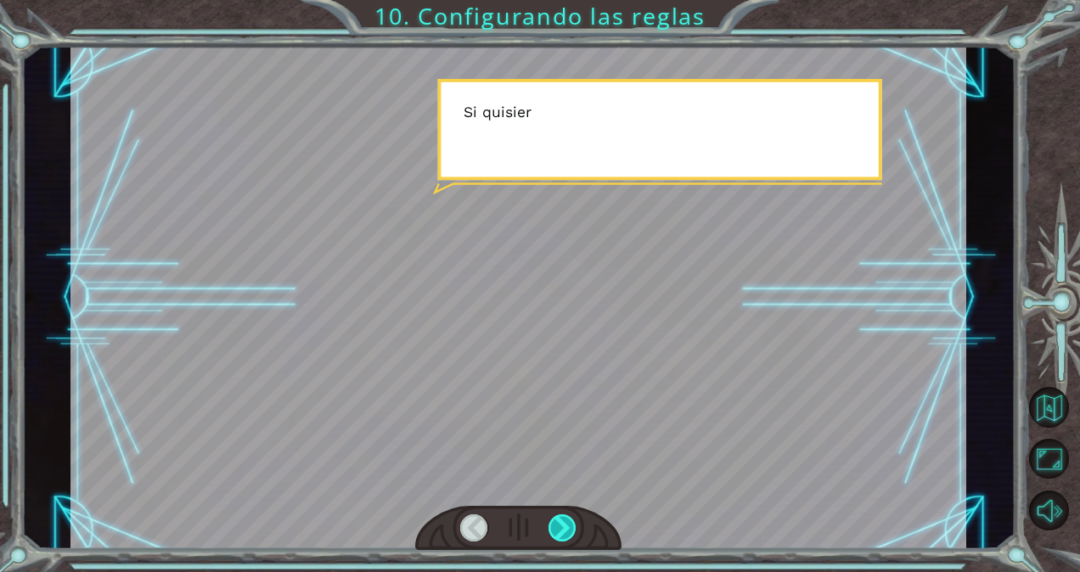
click at [564, 527] on div at bounding box center [563, 528] width 28 height 27
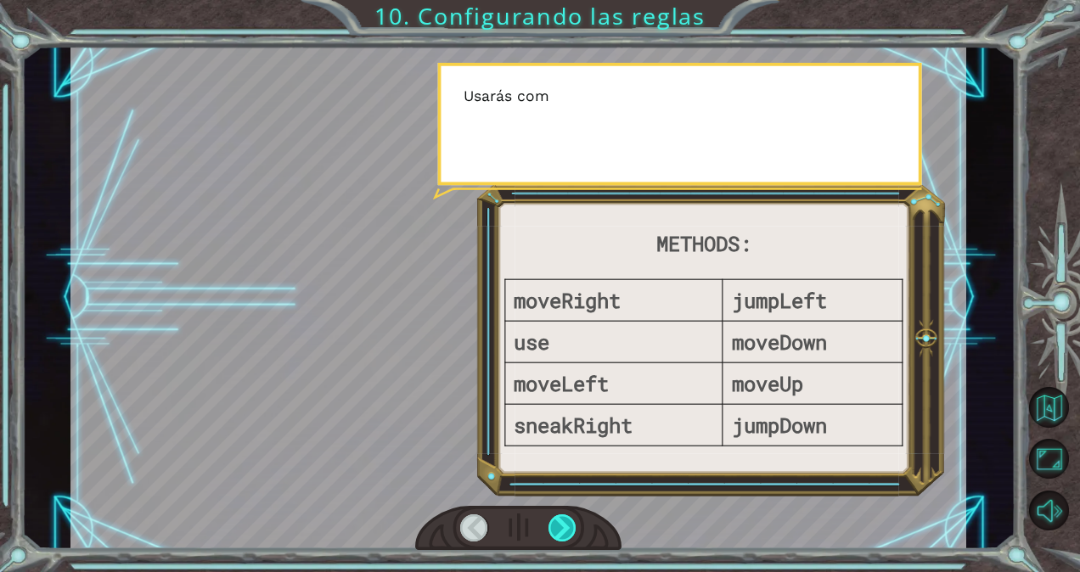
click at [564, 527] on div at bounding box center [563, 528] width 28 height 27
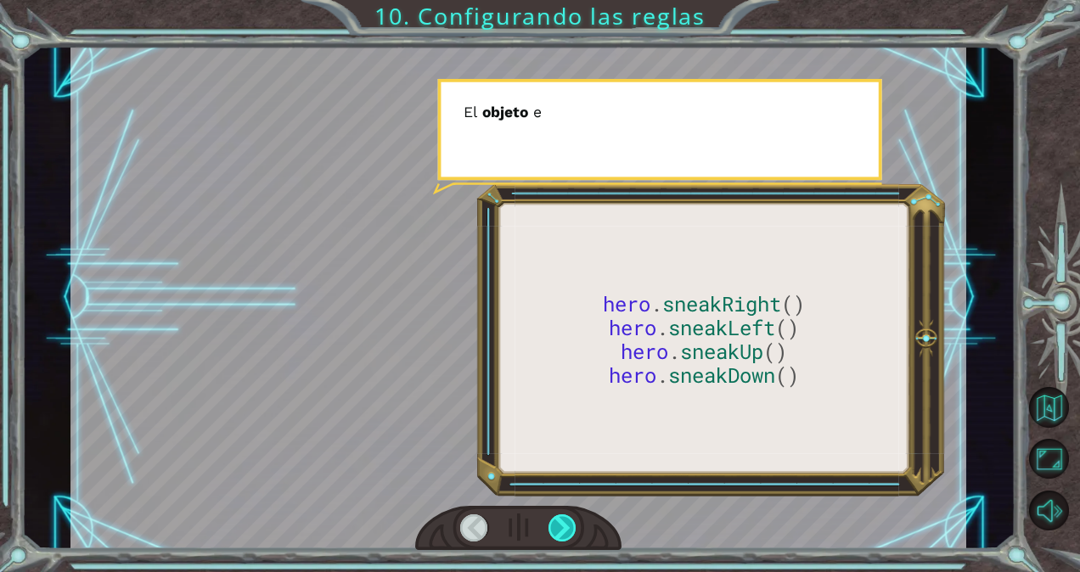
click at [564, 527] on div at bounding box center [563, 528] width 28 height 27
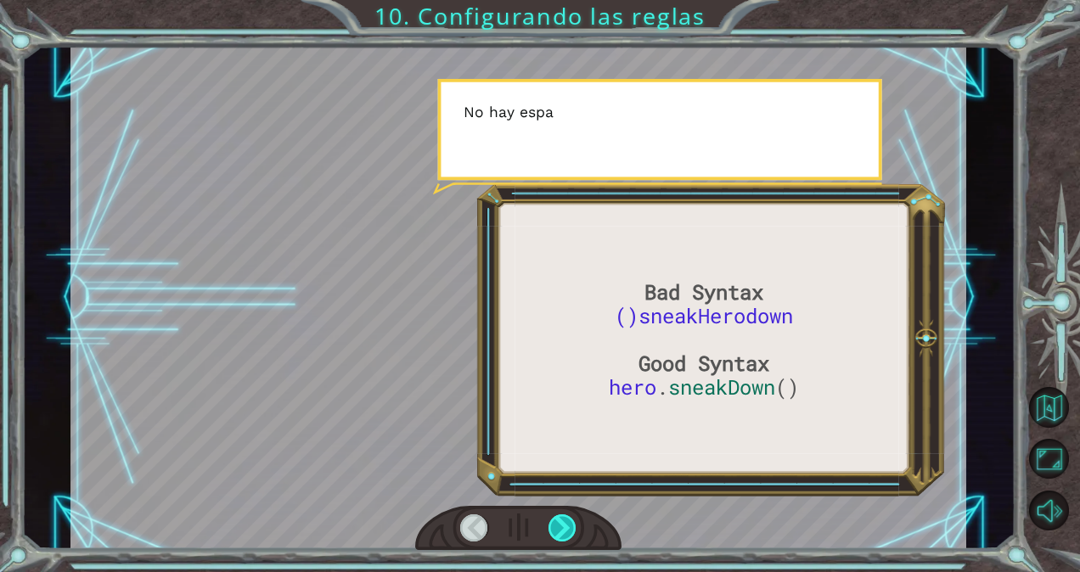
click at [563, 527] on div at bounding box center [563, 528] width 28 height 27
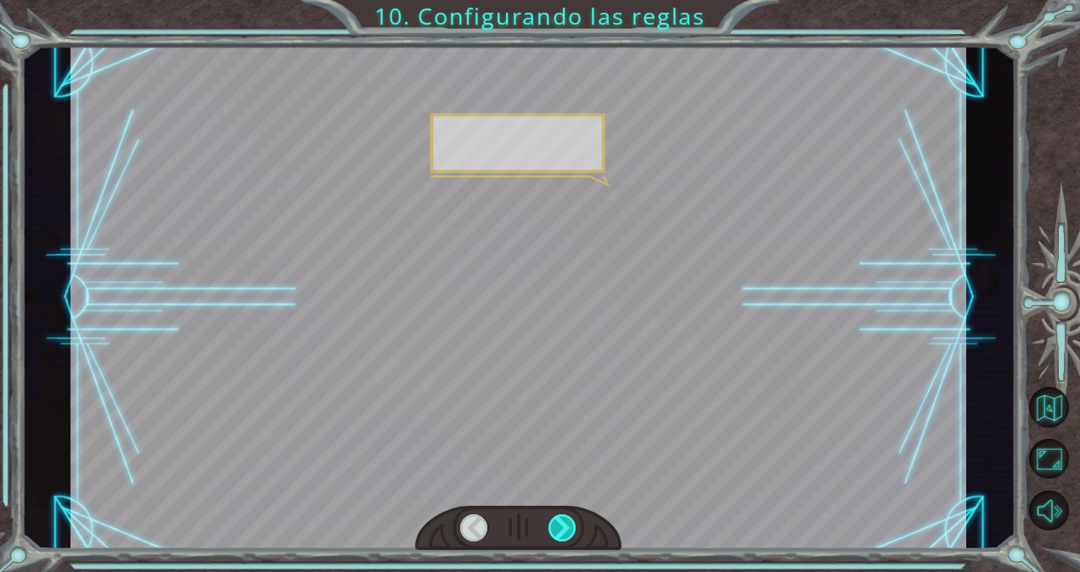
click at [563, 527] on div at bounding box center [563, 528] width 28 height 27
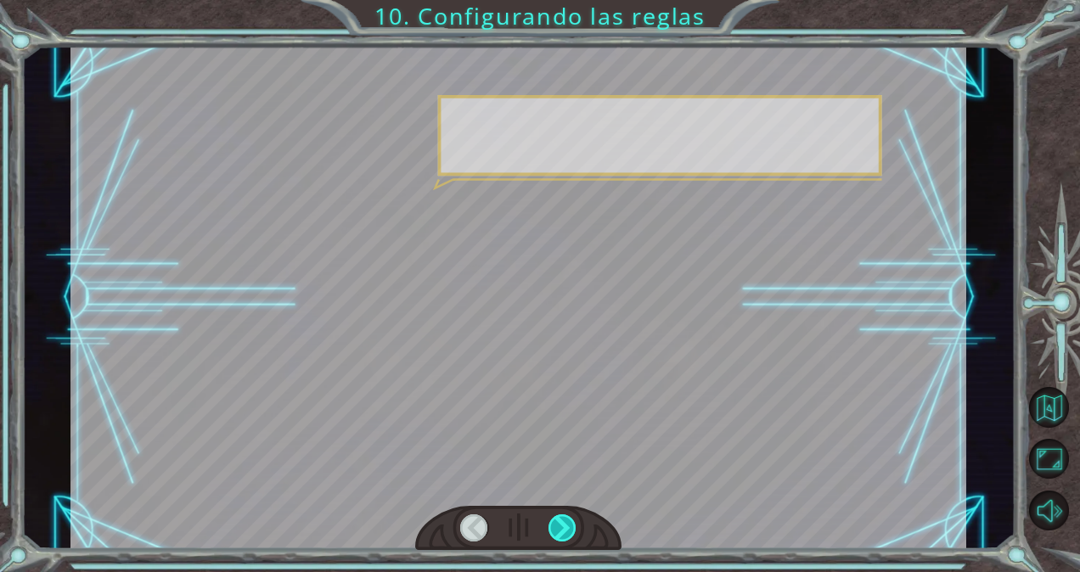
click at [563, 527] on div at bounding box center [563, 528] width 28 height 27
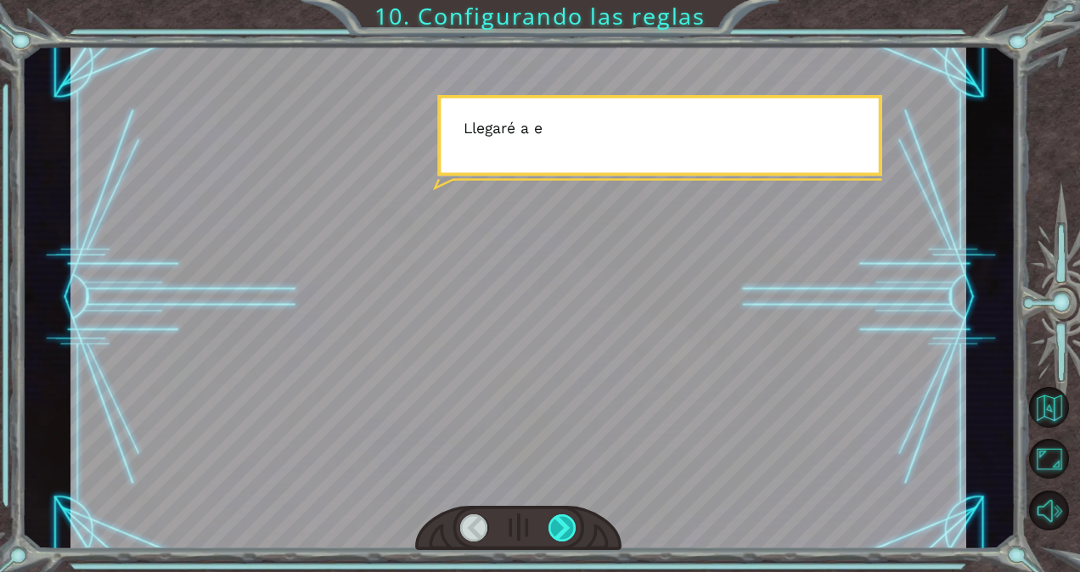
click at [563, 527] on div at bounding box center [563, 528] width 28 height 27
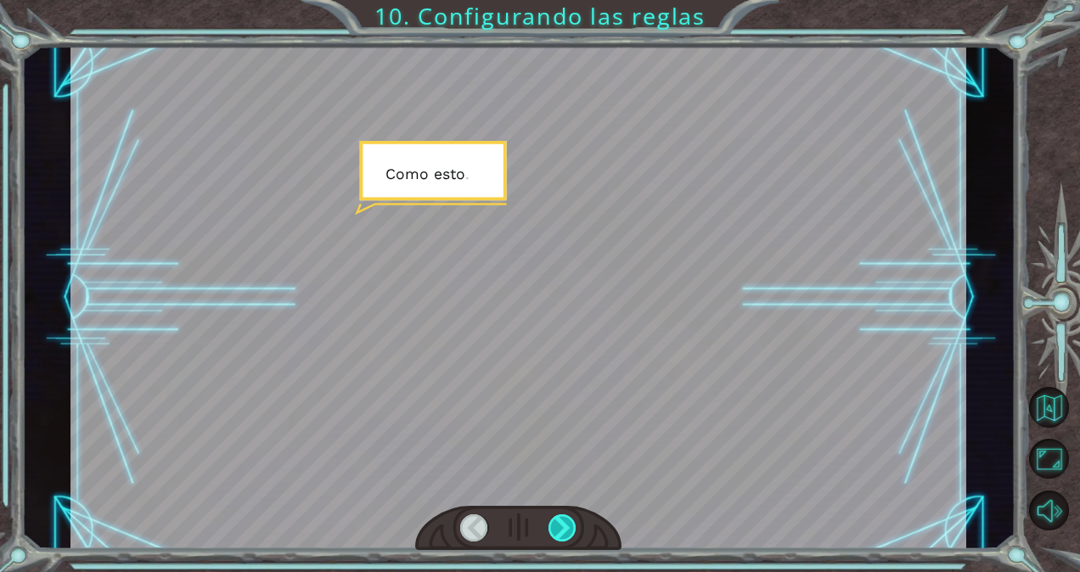
click at [563, 529] on div at bounding box center [563, 528] width 28 height 27
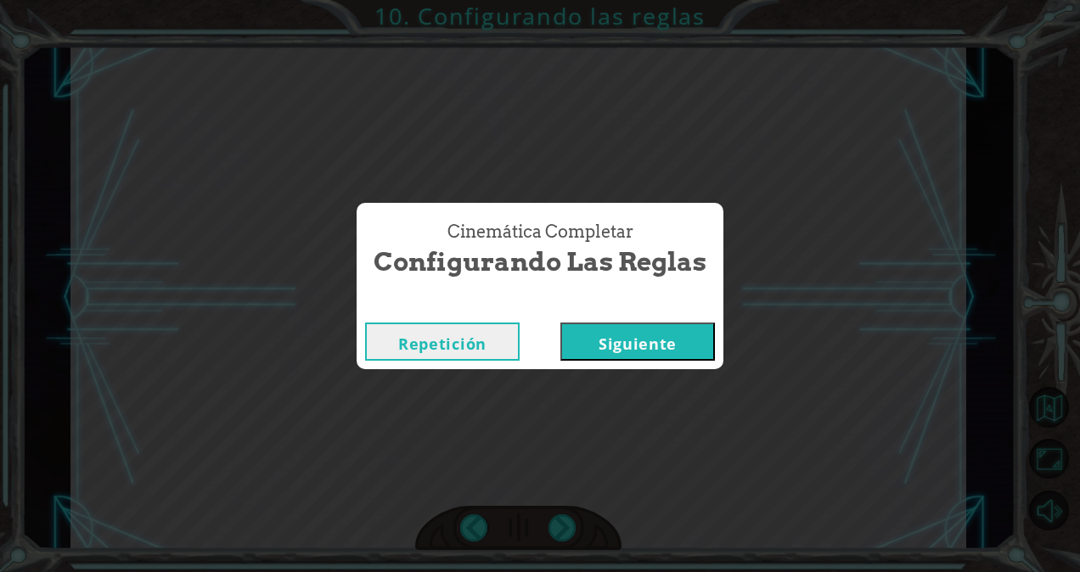
click at [654, 326] on button "Siguiente" at bounding box center [637, 342] width 155 height 38
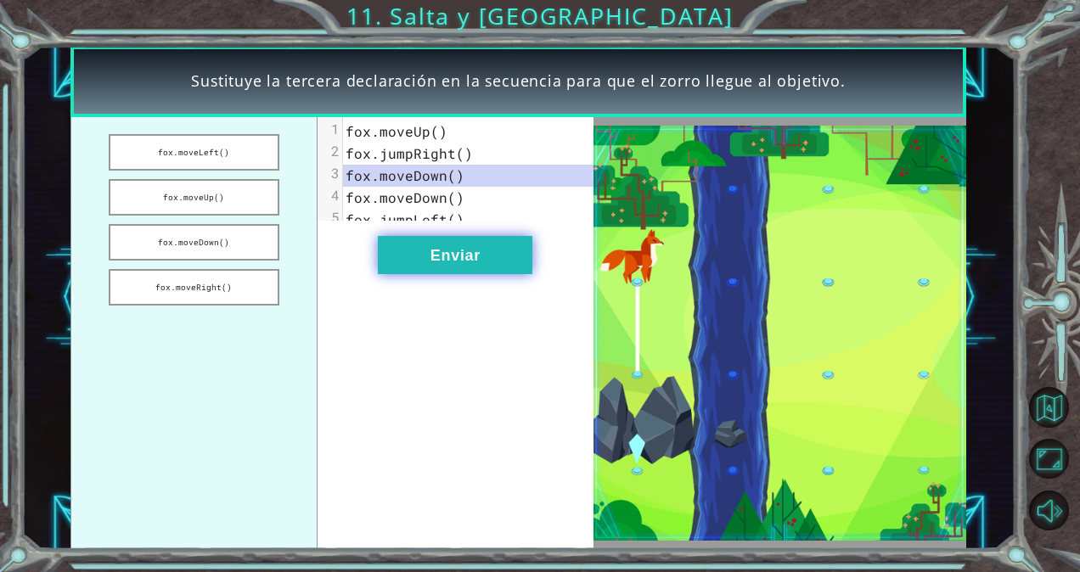
click at [404, 272] on button "Enviar" at bounding box center [455, 255] width 155 height 38
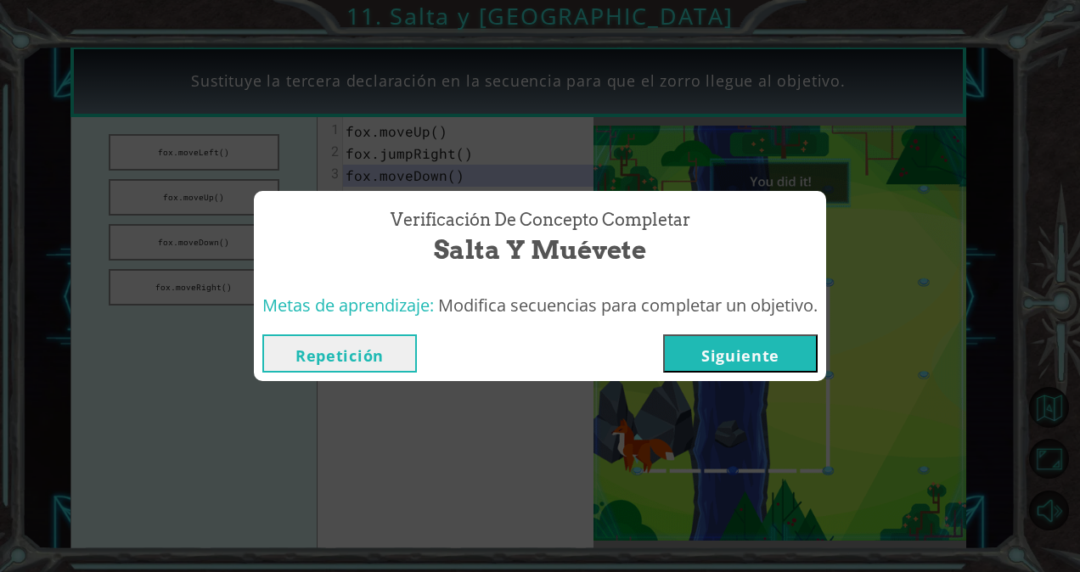
click at [687, 348] on button "Siguiente" at bounding box center [740, 354] width 155 height 38
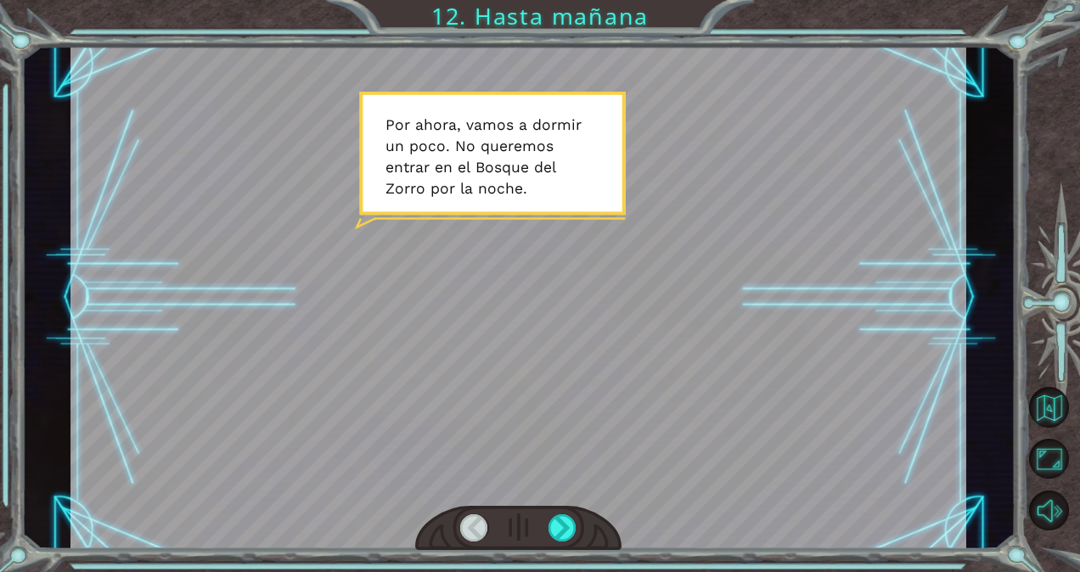
click at [545, 530] on div at bounding box center [518, 528] width 206 height 45
click at [554, 529] on div at bounding box center [563, 528] width 28 height 27
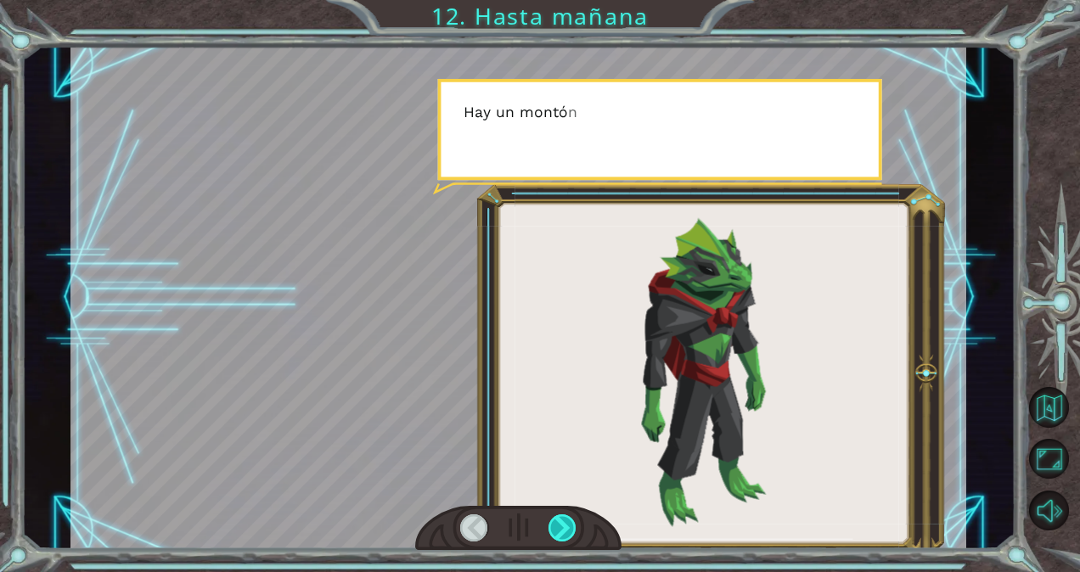
click at [560, 518] on div at bounding box center [563, 528] width 28 height 27
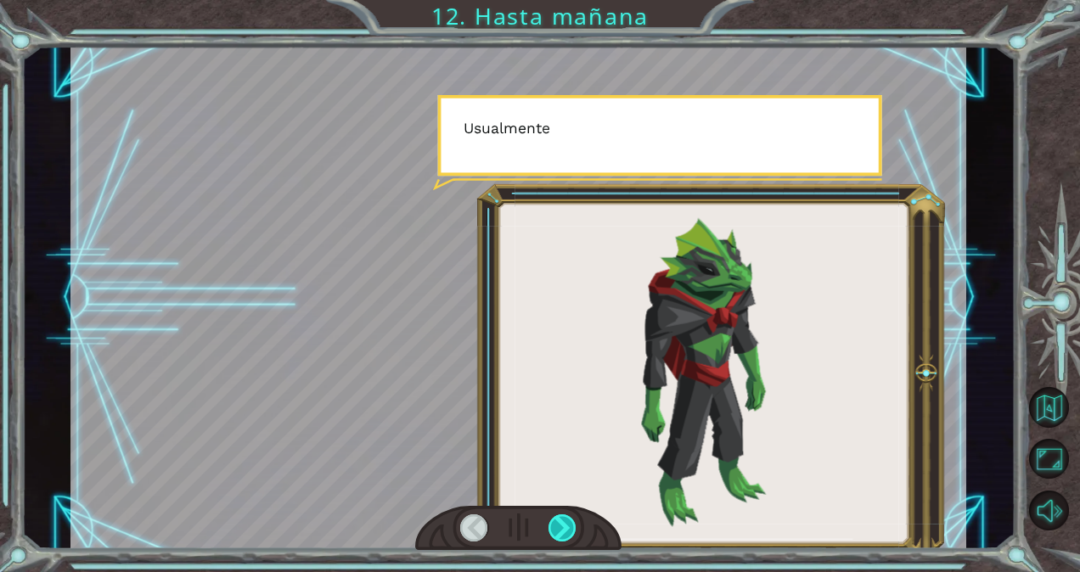
click at [560, 518] on div at bounding box center [563, 528] width 28 height 27
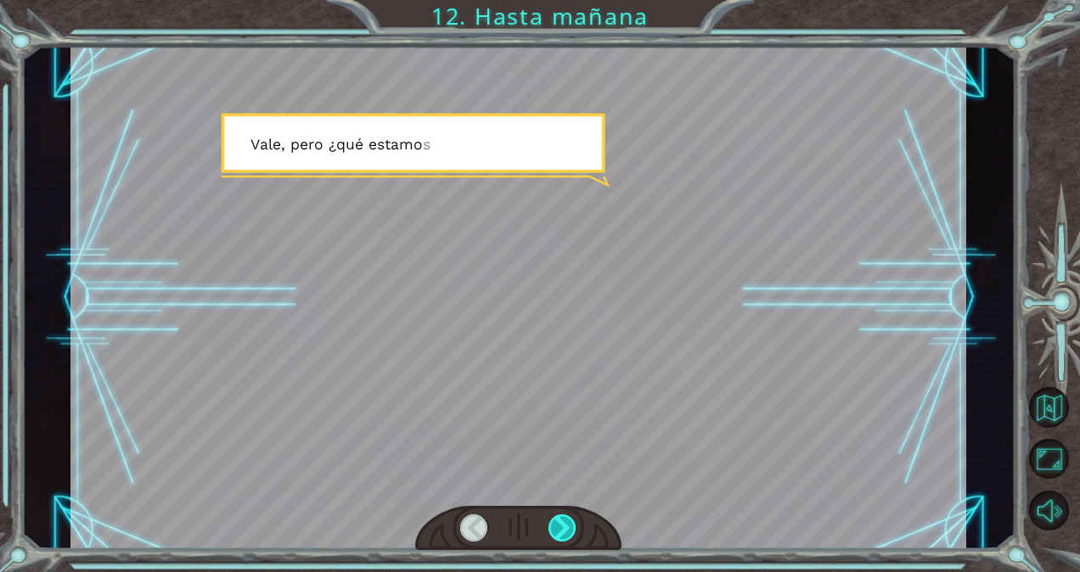
click at [560, 518] on div at bounding box center [563, 528] width 28 height 27
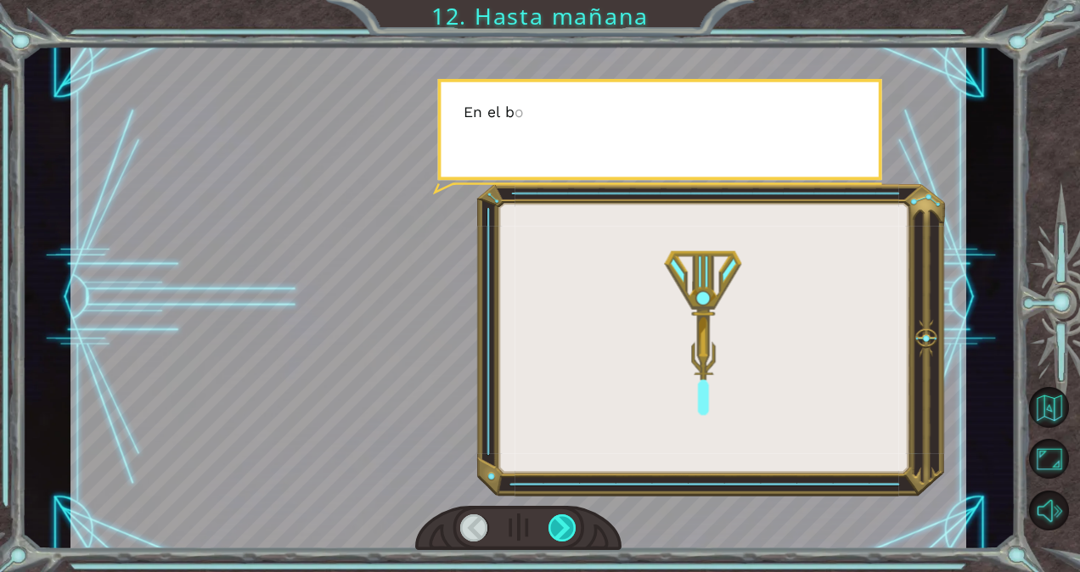
click at [560, 518] on div at bounding box center [563, 528] width 28 height 27
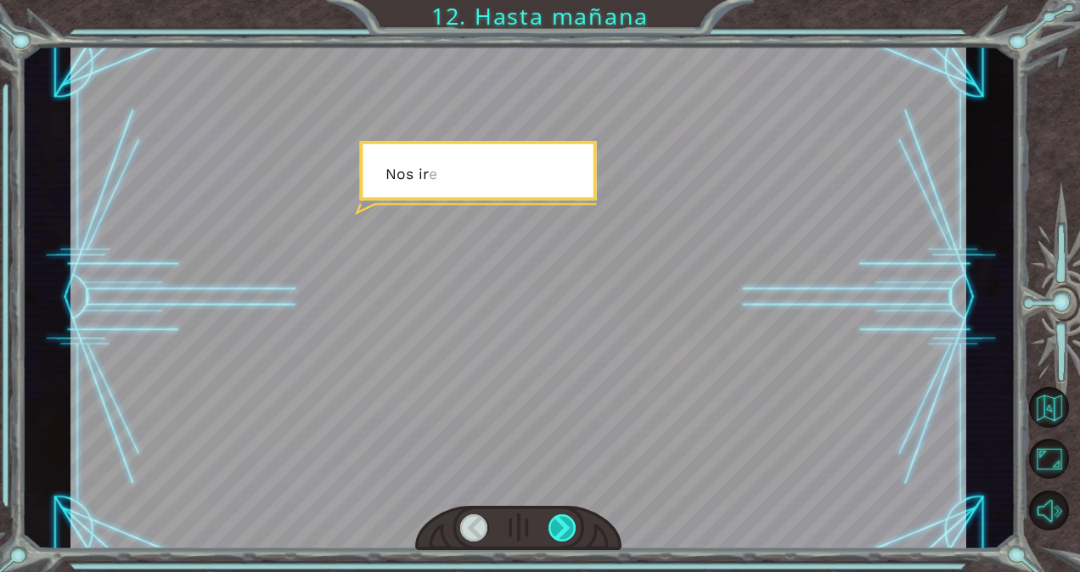
click at [560, 518] on div at bounding box center [563, 528] width 28 height 27
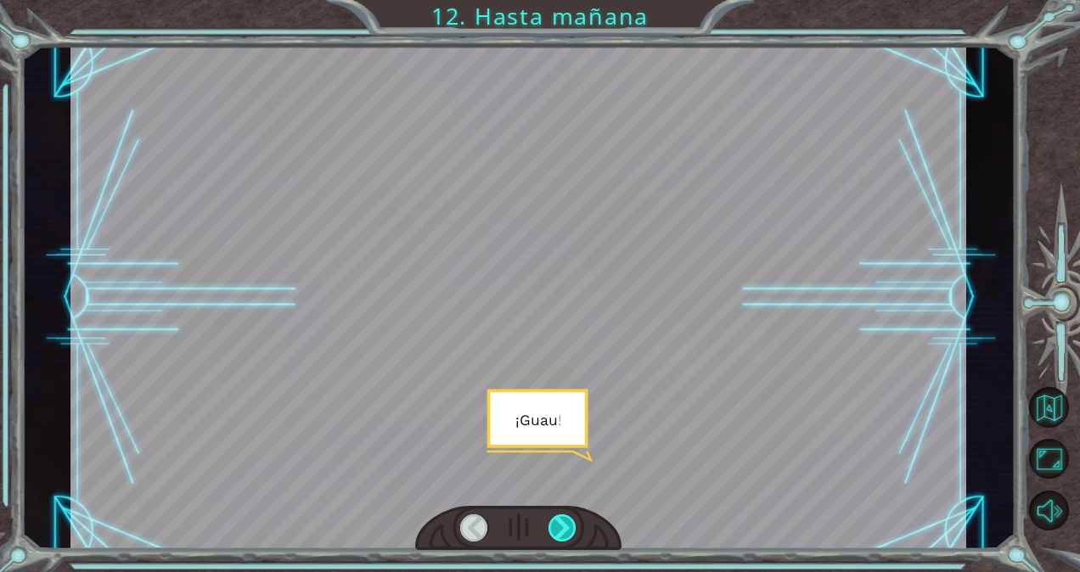
click at [560, 518] on div at bounding box center [563, 528] width 28 height 27
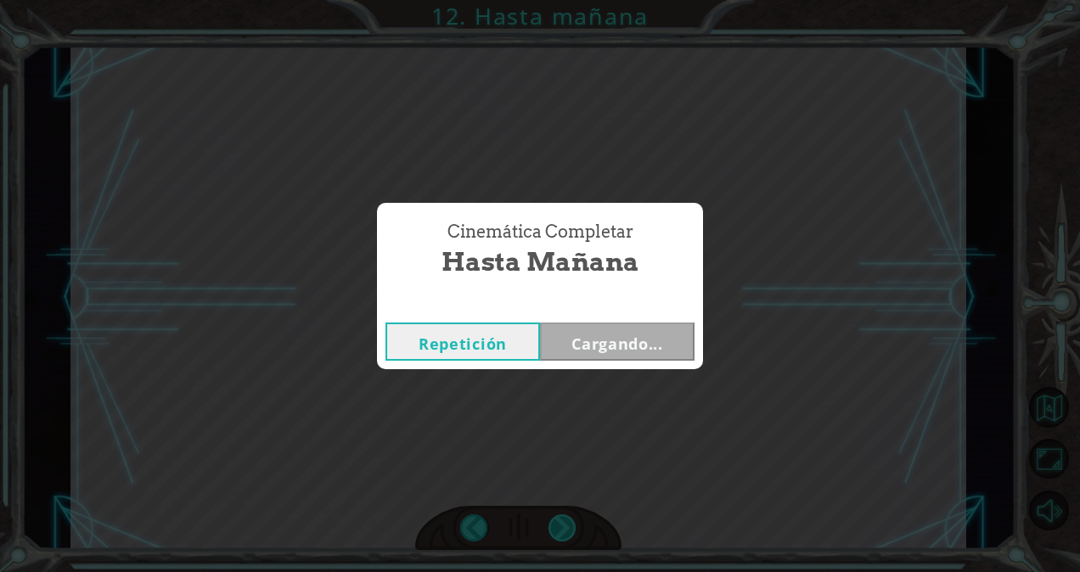
click at [560, 516] on div "Cinemática Completar Hasta [DATE] Repetición Cargando..." at bounding box center [540, 286] width 1080 height 572
click at [622, 347] on button "Siguiente" at bounding box center [617, 342] width 155 height 38
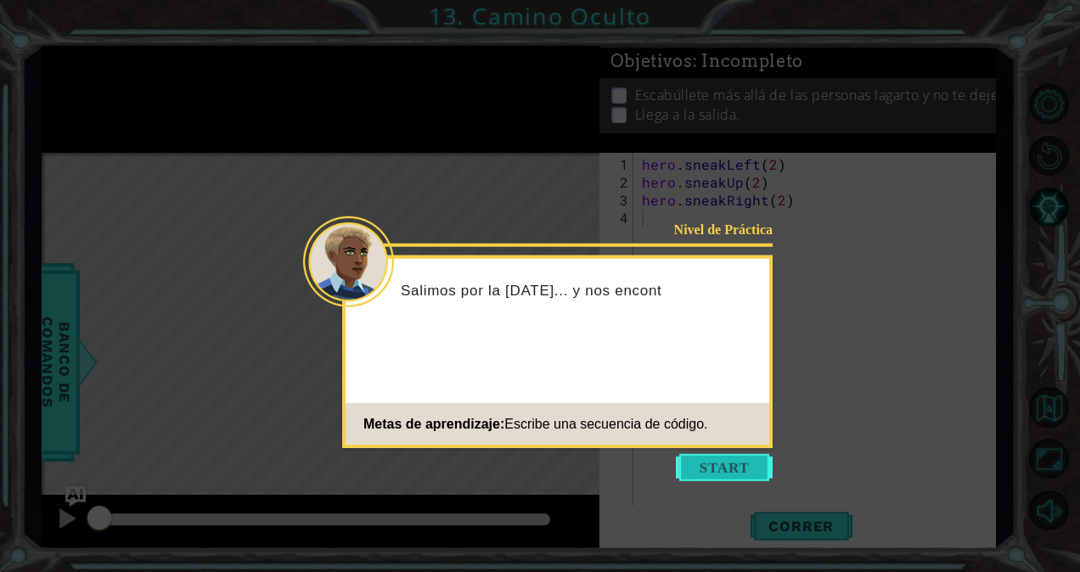
click at [709, 454] on button "Start" at bounding box center [724, 467] width 97 height 27
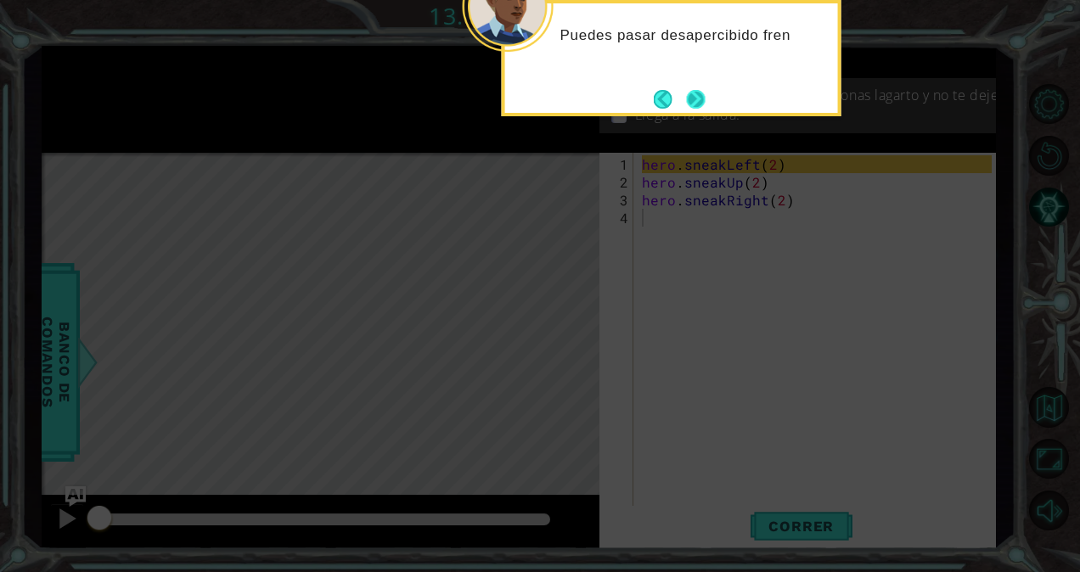
click at [693, 90] on button "Next" at bounding box center [696, 99] width 19 height 19
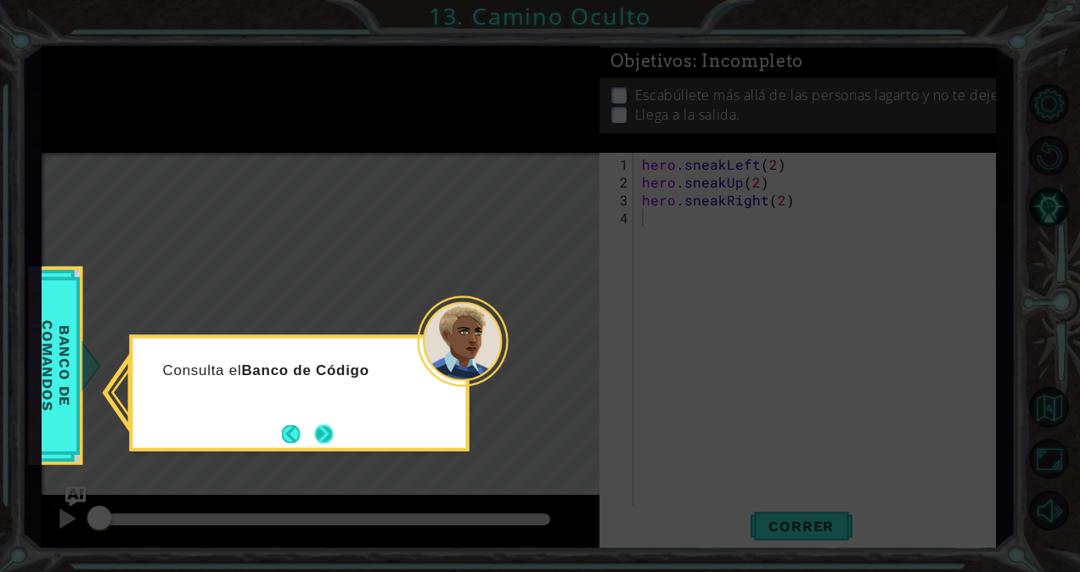
click at [329, 441] on button "Next" at bounding box center [323, 434] width 19 height 19
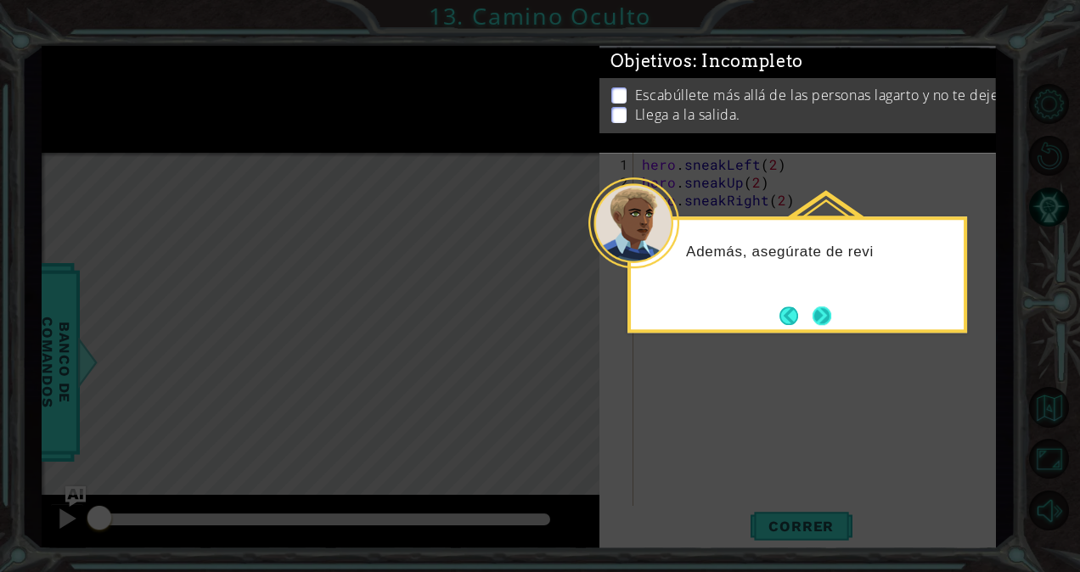
click at [815, 318] on button "Next" at bounding box center [822, 316] width 19 height 19
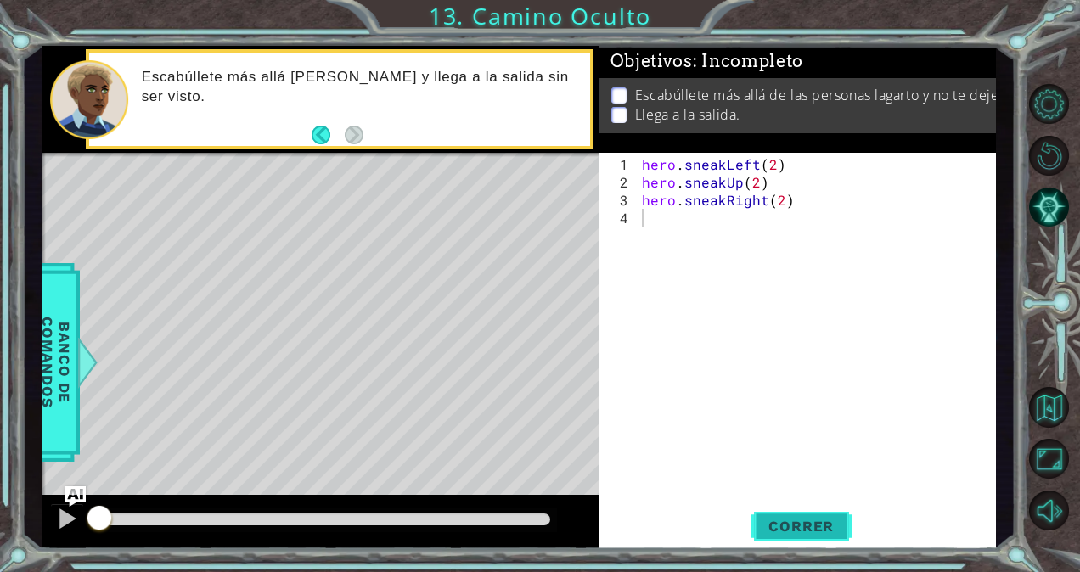
click at [820, 526] on span "Correr" at bounding box center [800, 526] width 99 height 17
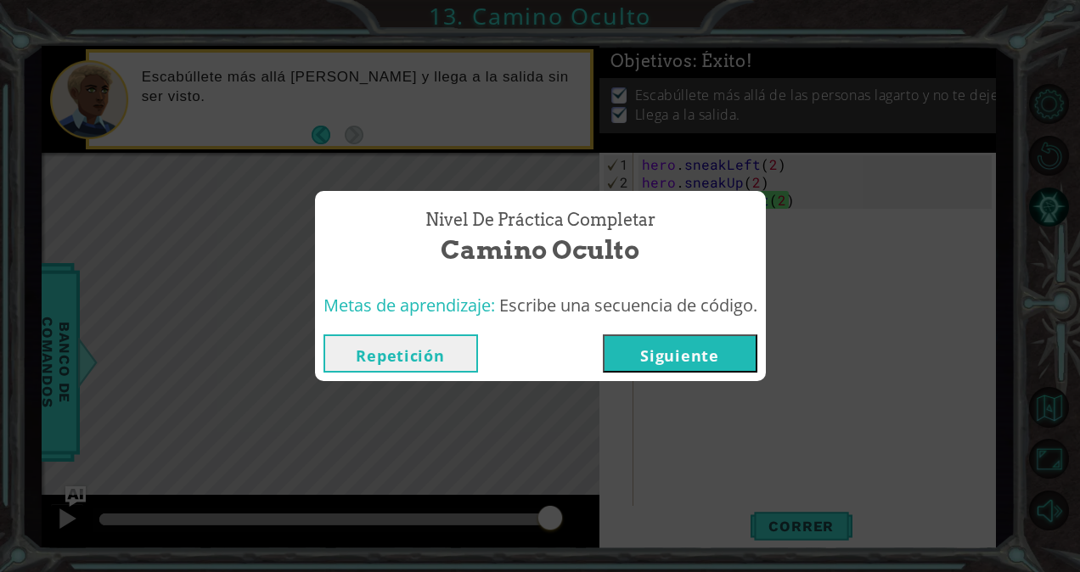
click at [713, 348] on button "Siguiente" at bounding box center [680, 354] width 155 height 38
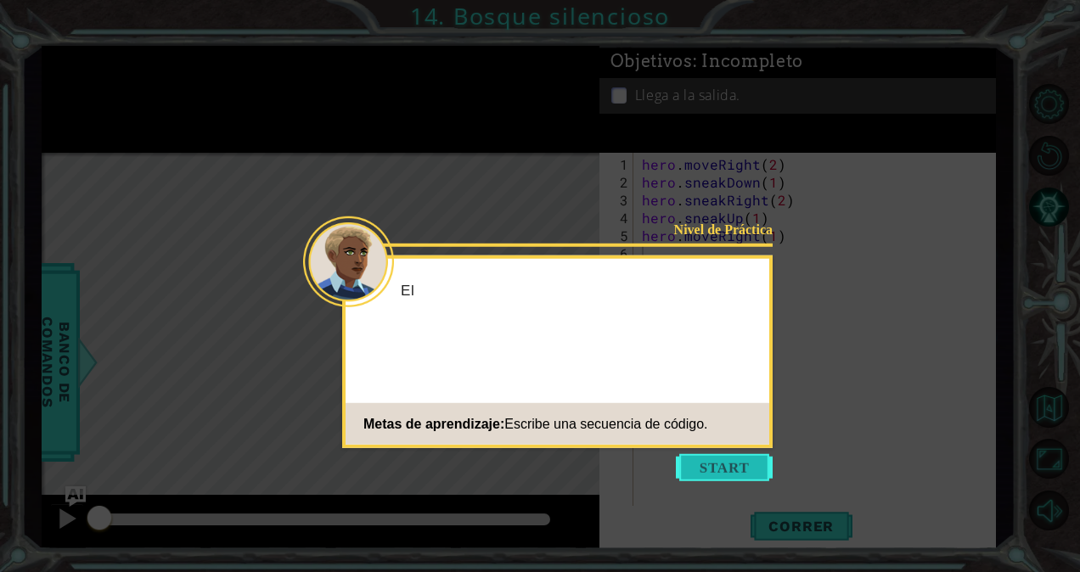
click at [697, 470] on button "Start" at bounding box center [724, 467] width 97 height 27
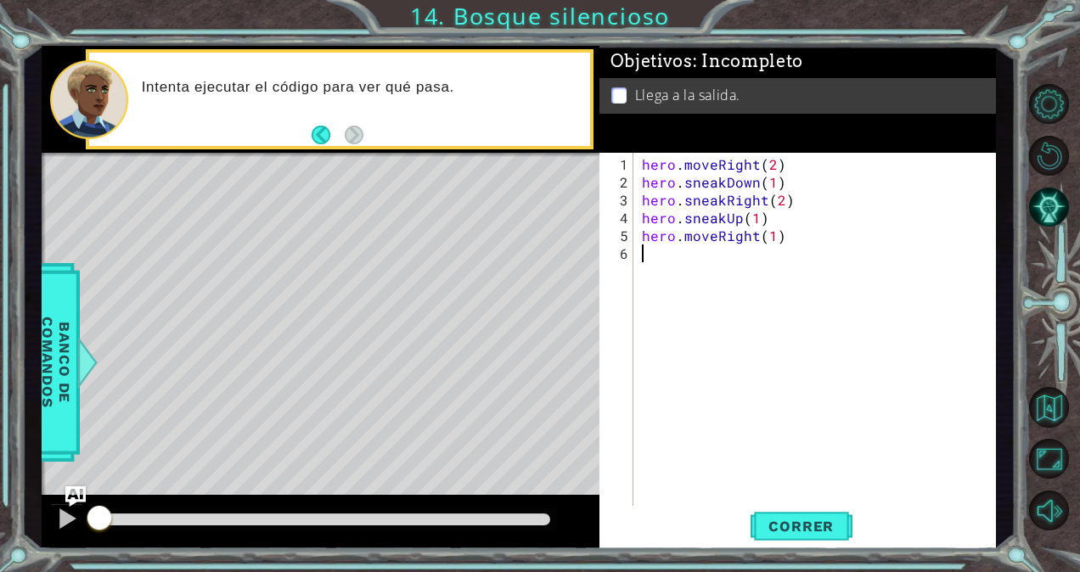
click at [742, 476] on div "hero . moveRight ( 2 ) hero . sneakDown ( 1 ) hero . sneakRight ( 2 ) hero . sn…" at bounding box center [820, 351] width 362 height 392
click at [774, 514] on button "Correr" at bounding box center [802, 526] width 102 height 40
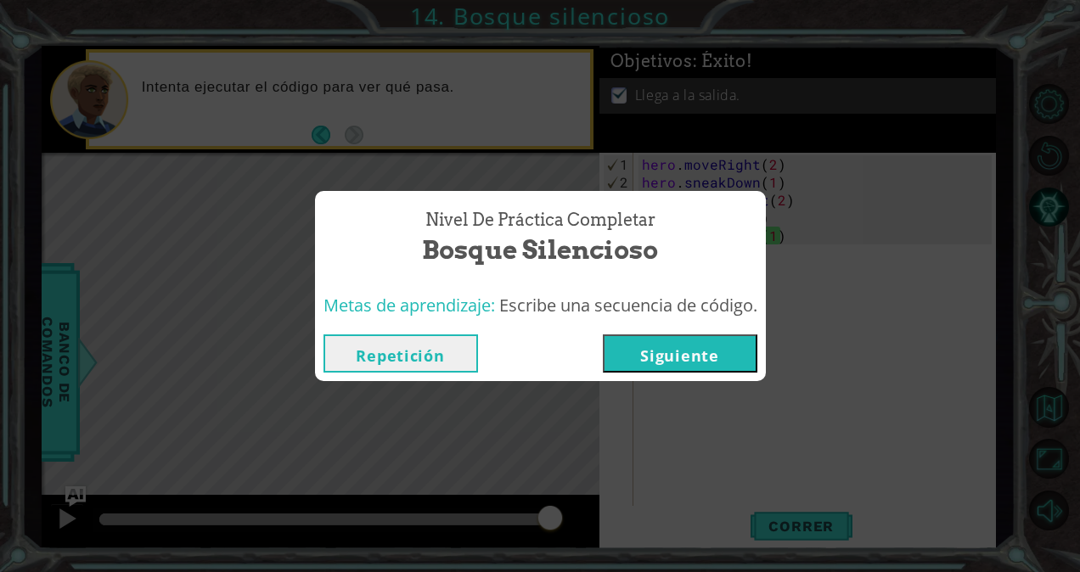
click at [623, 333] on div "Repetición [GEOGRAPHIC_DATA]" at bounding box center [540, 353] width 451 height 55
click at [623, 346] on button "Siguiente" at bounding box center [680, 354] width 155 height 38
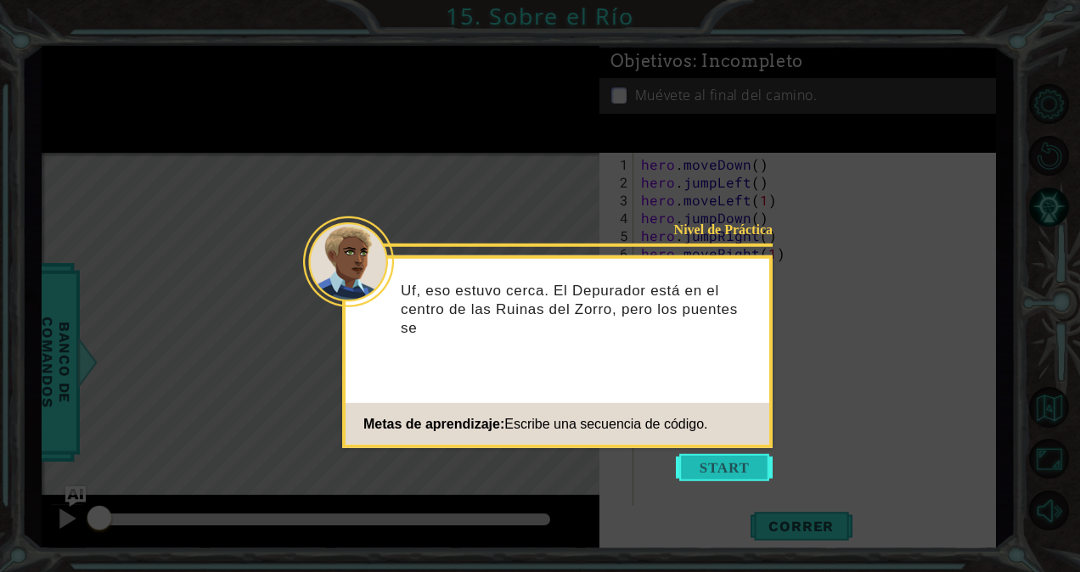
click at [714, 472] on button "Start" at bounding box center [724, 467] width 97 height 27
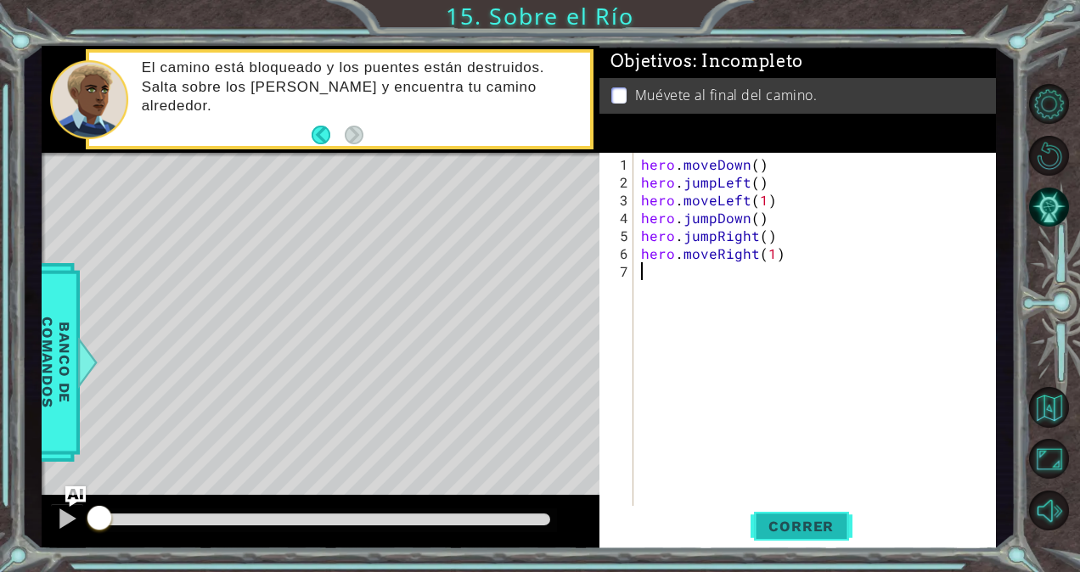
click at [781, 518] on span "Correr" at bounding box center [800, 526] width 99 height 17
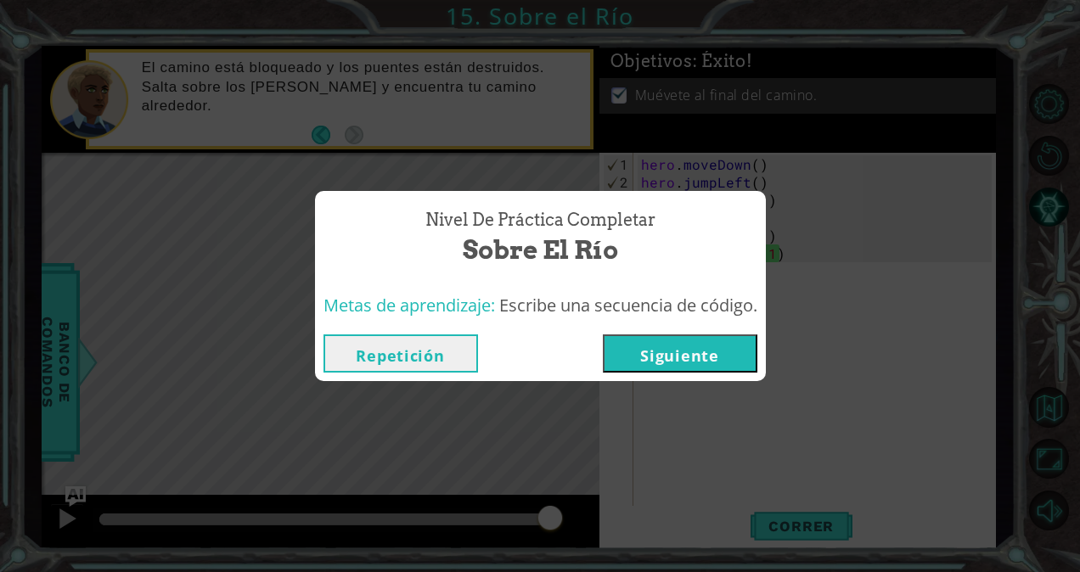
click at [650, 348] on button "Siguiente" at bounding box center [680, 354] width 155 height 38
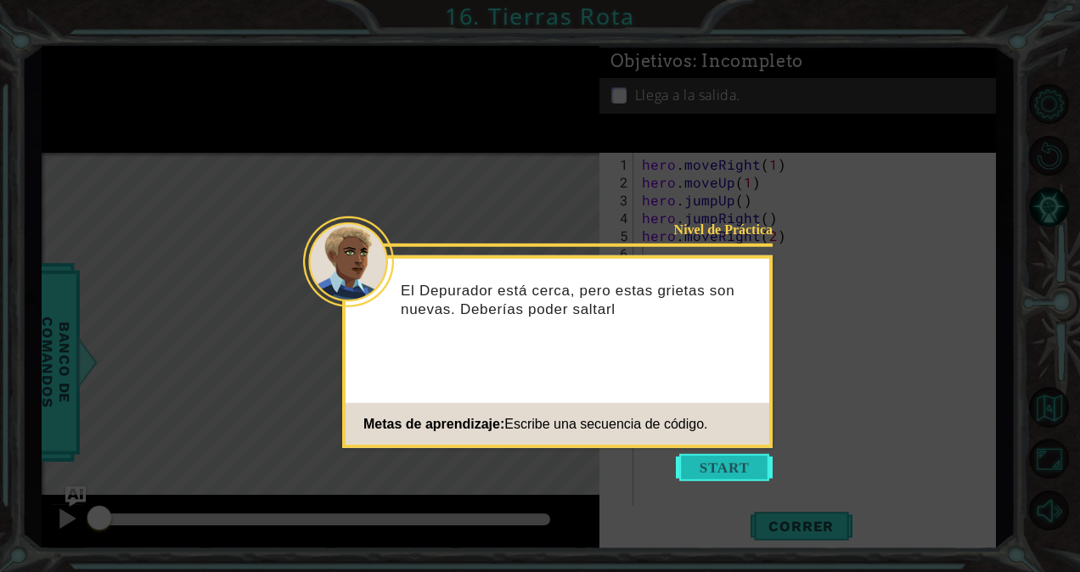
click at [712, 479] on button "Start" at bounding box center [724, 467] width 97 height 27
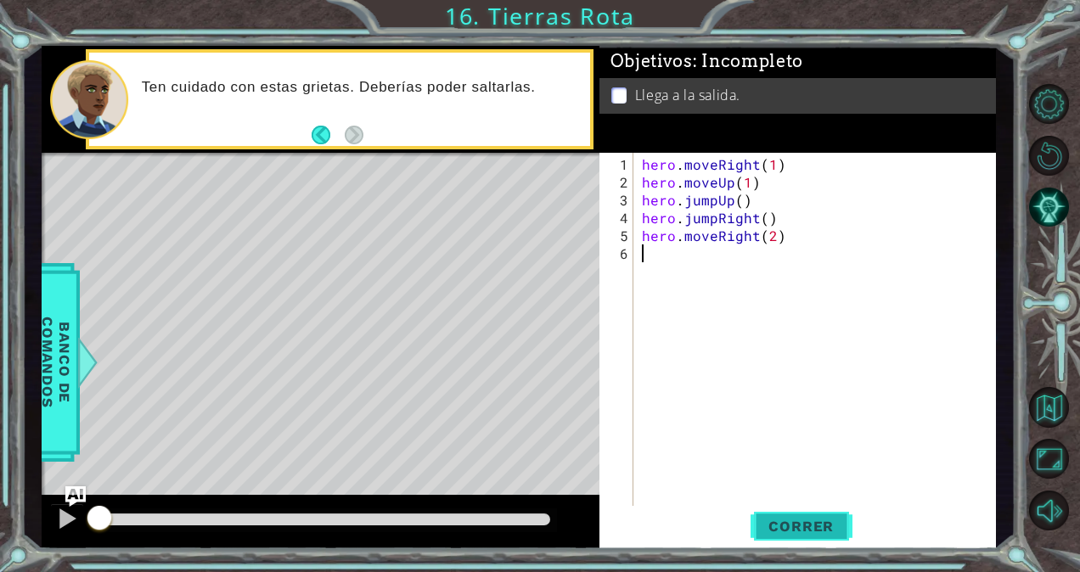
click at [783, 538] on button "Correr" at bounding box center [802, 526] width 102 height 40
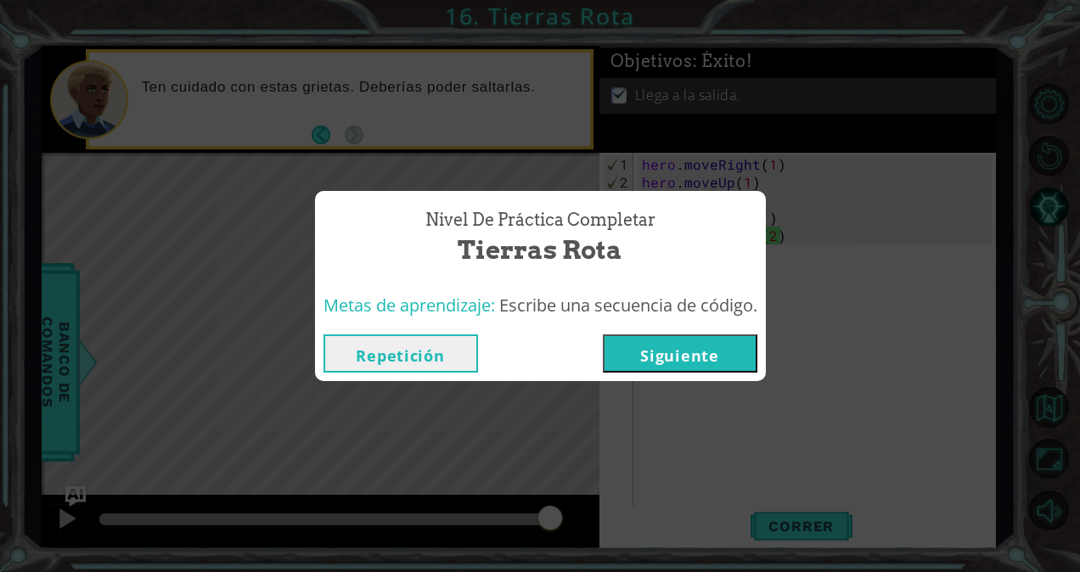
click at [701, 382] on div "Nivel de Práctica Completar Tierras Rota Metas de aprendizaje: Escribe una secu…" at bounding box center [540, 286] width 1080 height 572
click at [701, 361] on button "Siguiente" at bounding box center [680, 354] width 155 height 38
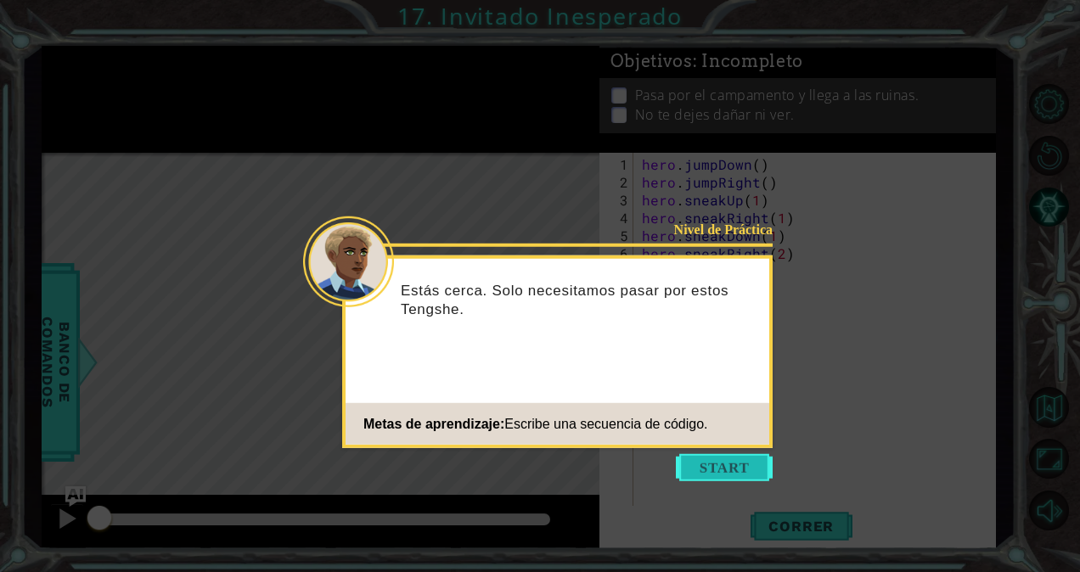
click at [743, 481] on button "Start" at bounding box center [724, 467] width 97 height 27
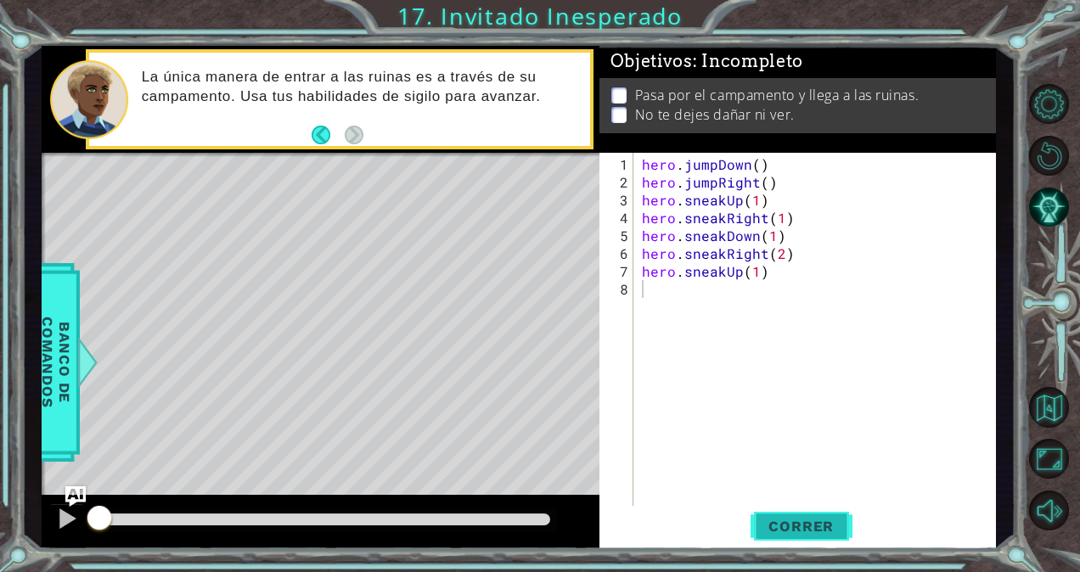
click at [841, 529] on span "Correr" at bounding box center [800, 526] width 99 height 17
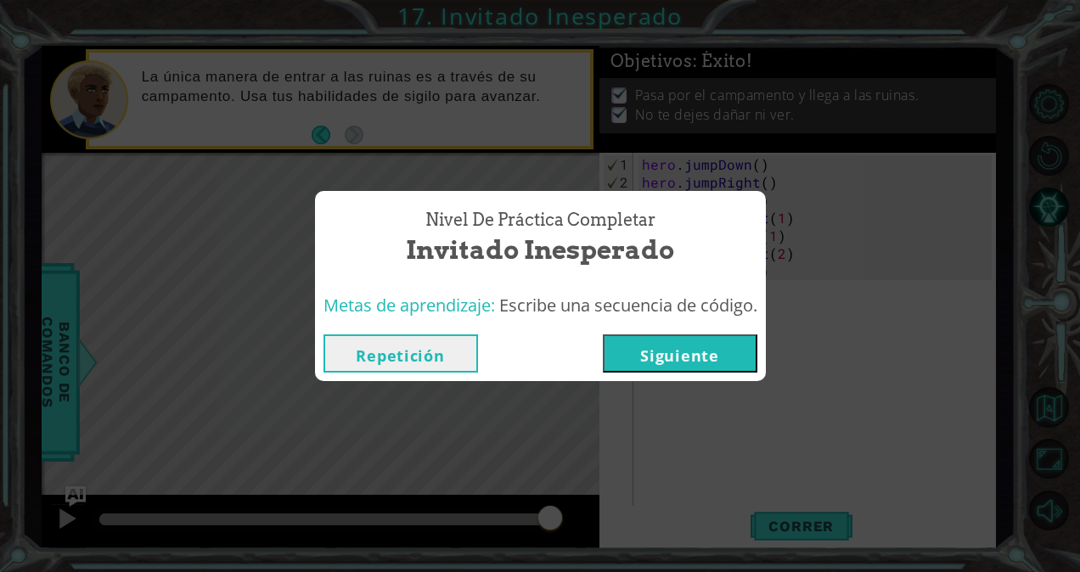
drag, startPoint x: 670, startPoint y: 348, endPoint x: 667, endPoint y: 362, distance: 13.8
click at [667, 362] on button "Siguiente" at bounding box center [680, 354] width 155 height 38
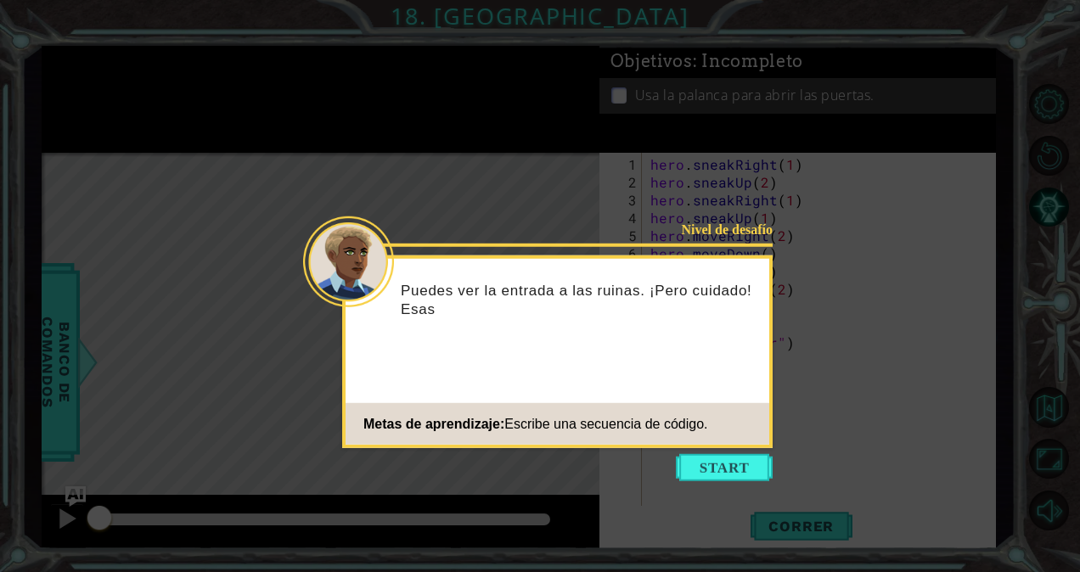
click at [719, 458] on button "Start" at bounding box center [724, 467] width 97 height 27
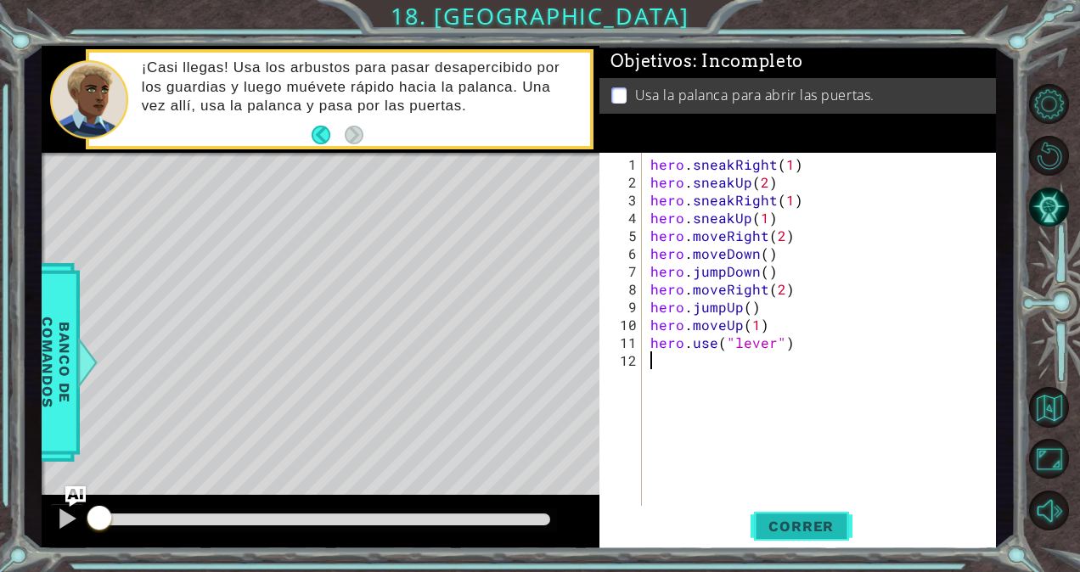
click at [776, 534] on span "Correr" at bounding box center [800, 526] width 99 height 17
